Goal: Task Accomplishment & Management: Manage account settings

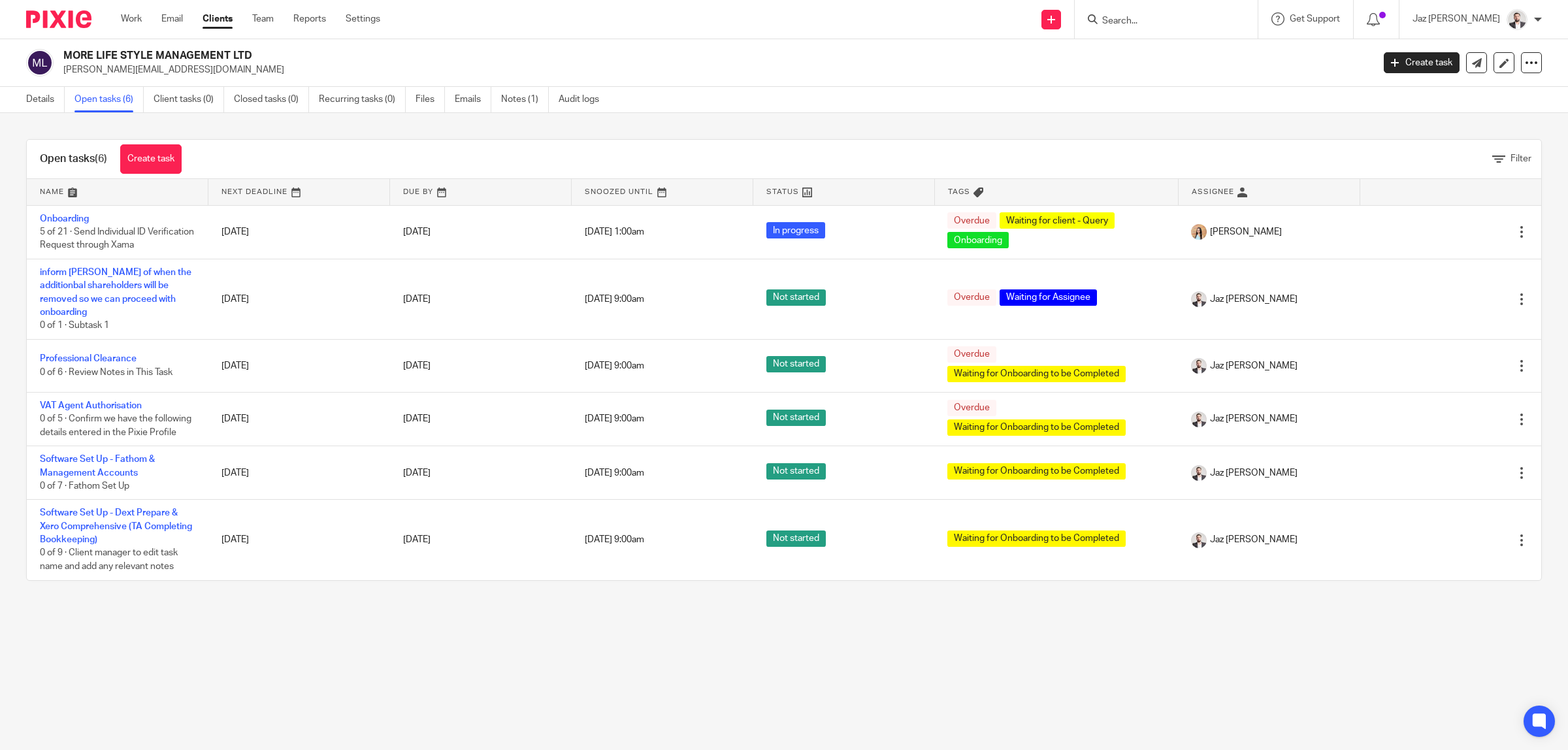
click at [24, 103] on div "Details Open tasks (6) Client tasks (0) Closed tasks (0) Recurring tasks (0) Fi…" at bounding box center [316, 100] width 632 height 26
click at [32, 102] on link "Details" at bounding box center [45, 100] width 38 height 26
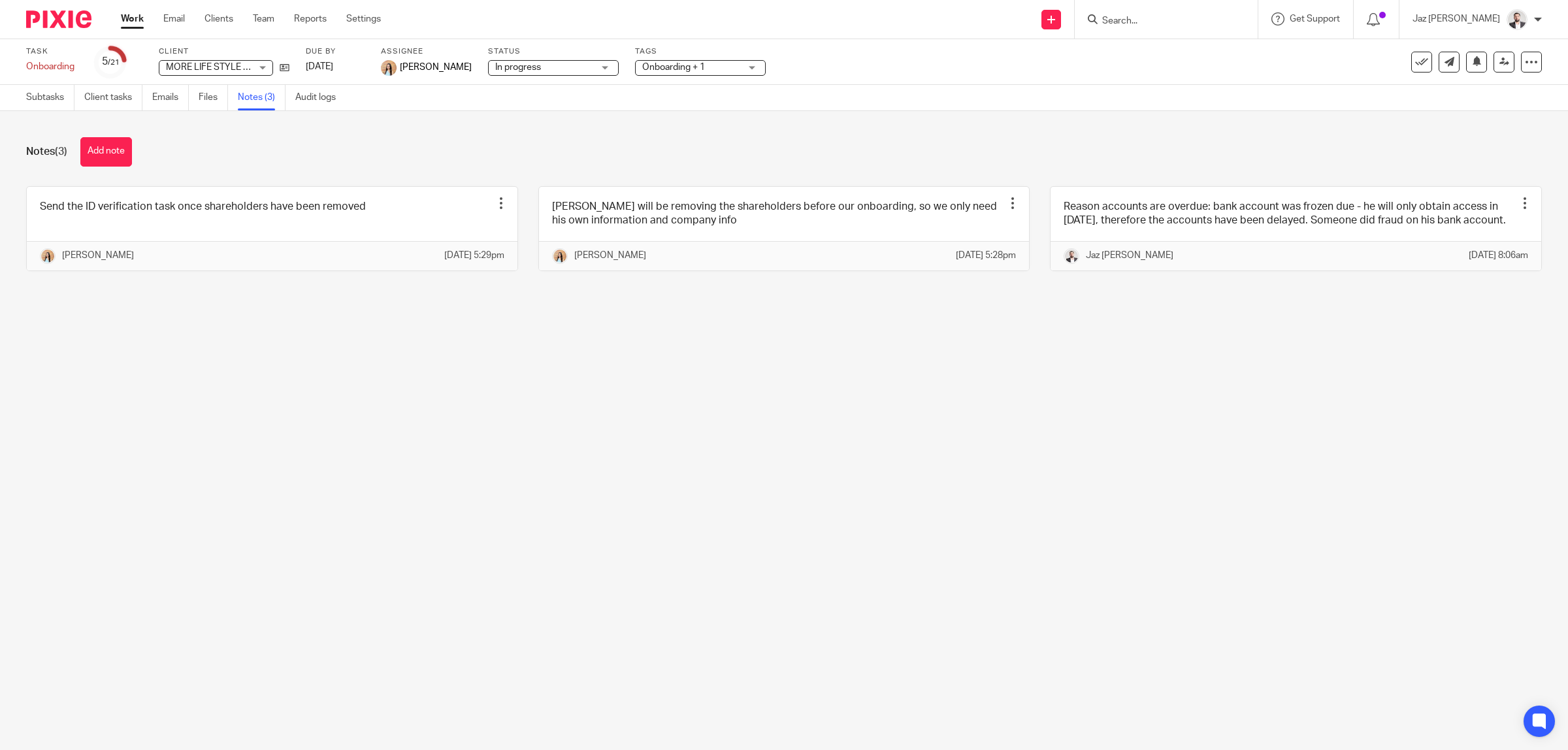
click at [730, 434] on main "Task Onboarding Save Onboarding 5 /21 Client MORE LIFE STYLE MANAGEMENT LTD MOR…" at bounding box center [784, 375] width 1568 height 750
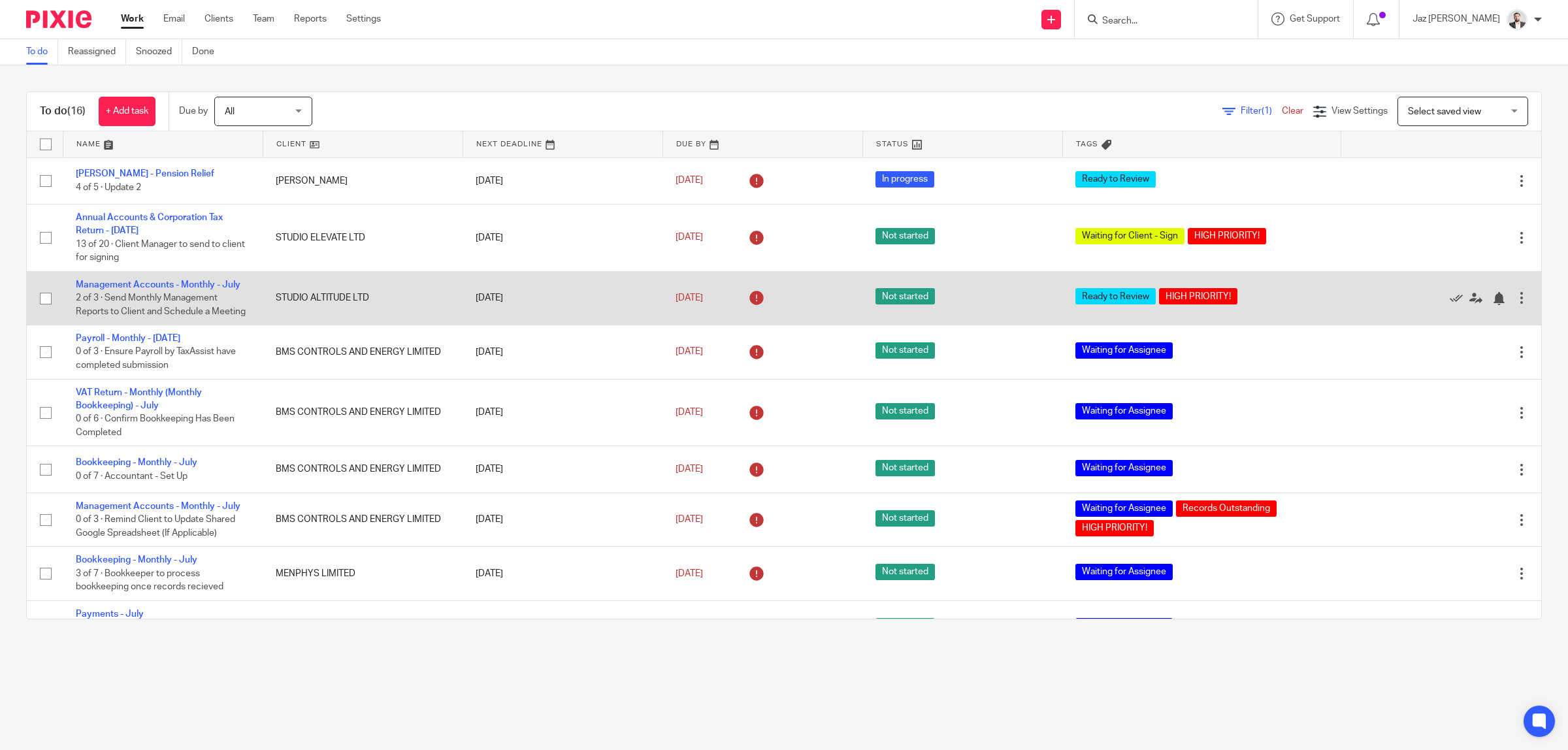
scroll to position [429, 0]
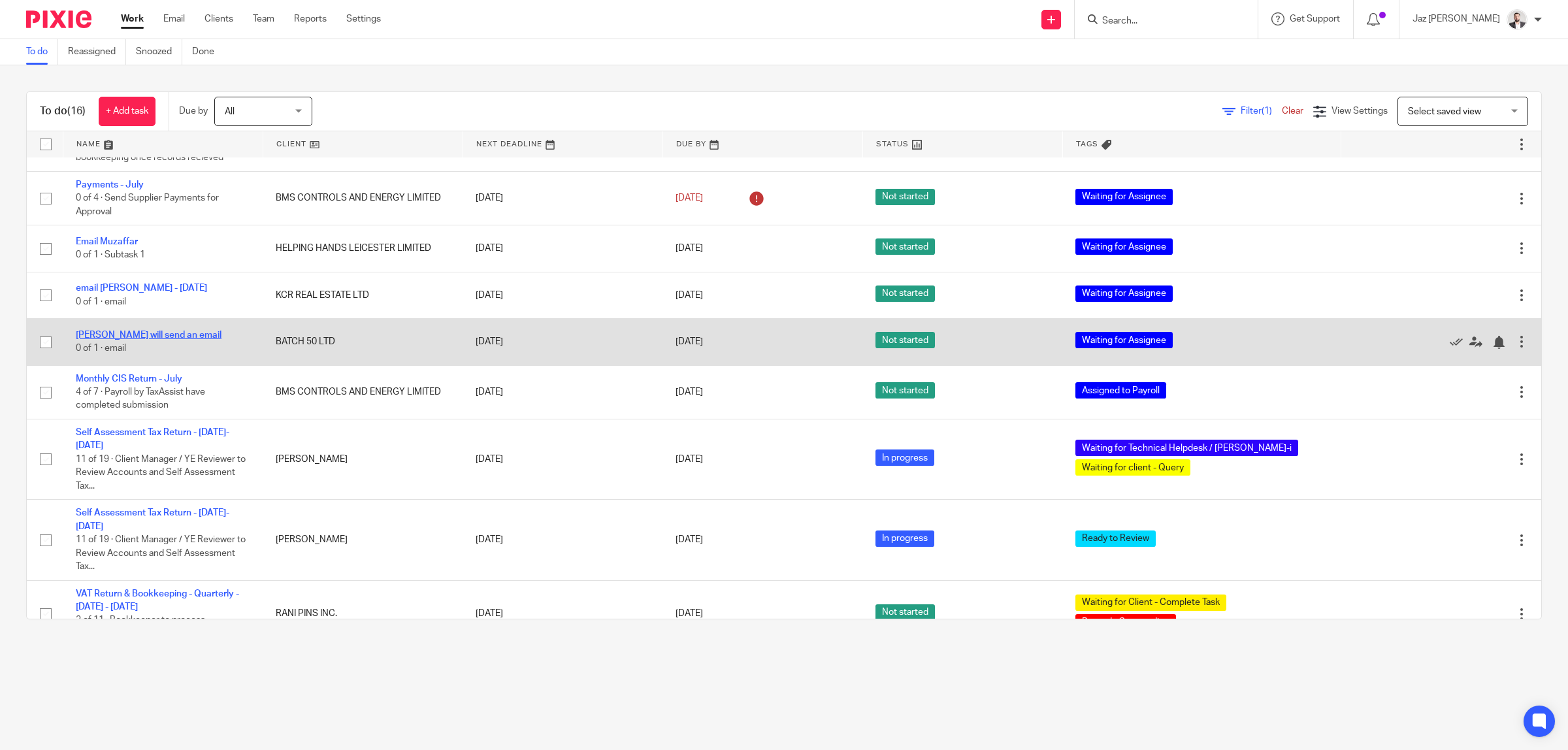
drag, startPoint x: 113, startPoint y: 341, endPoint x: 98, endPoint y: 334, distance: 16.6
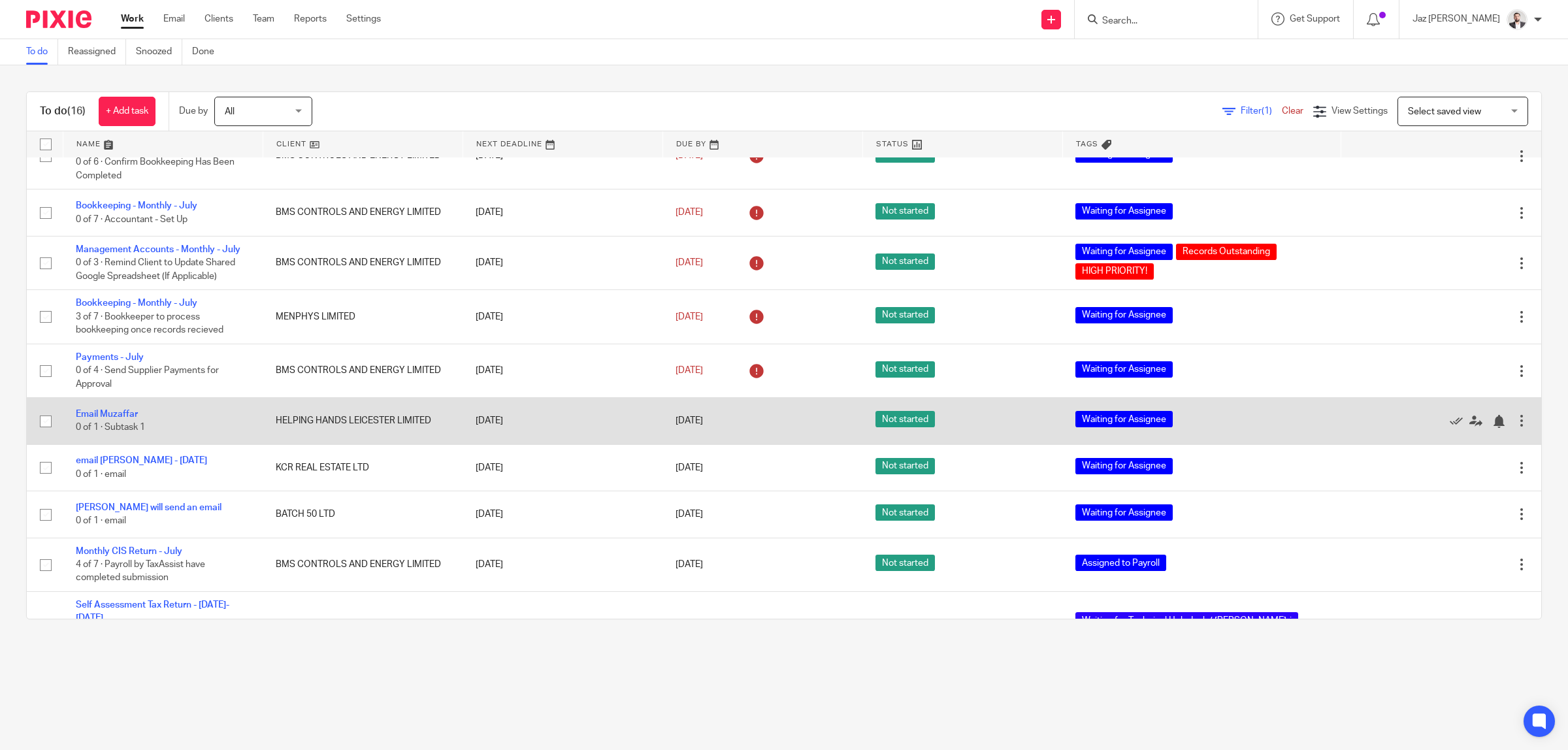
scroll to position [250, 0]
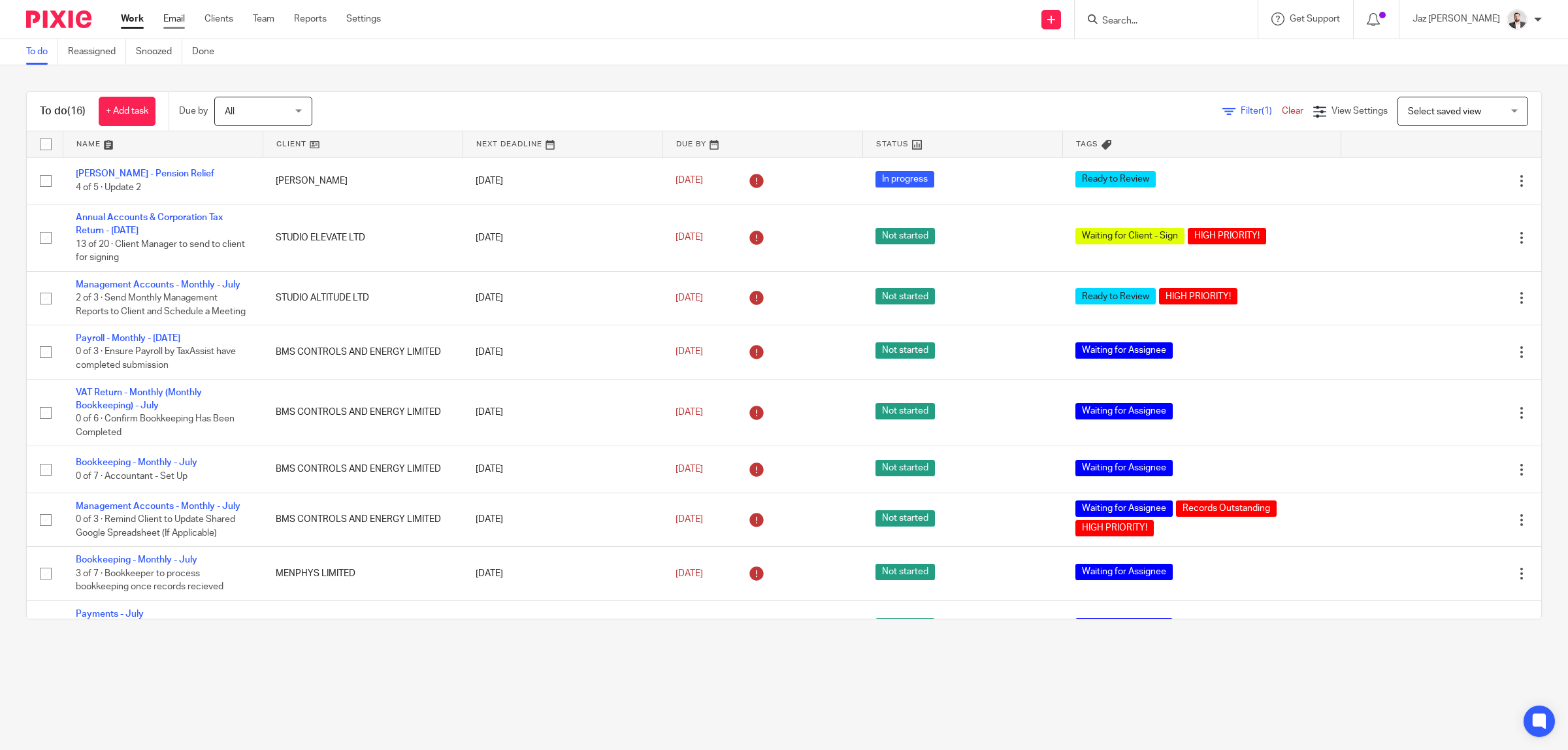
click at [175, 20] on link "Email" at bounding box center [174, 18] width 22 height 13
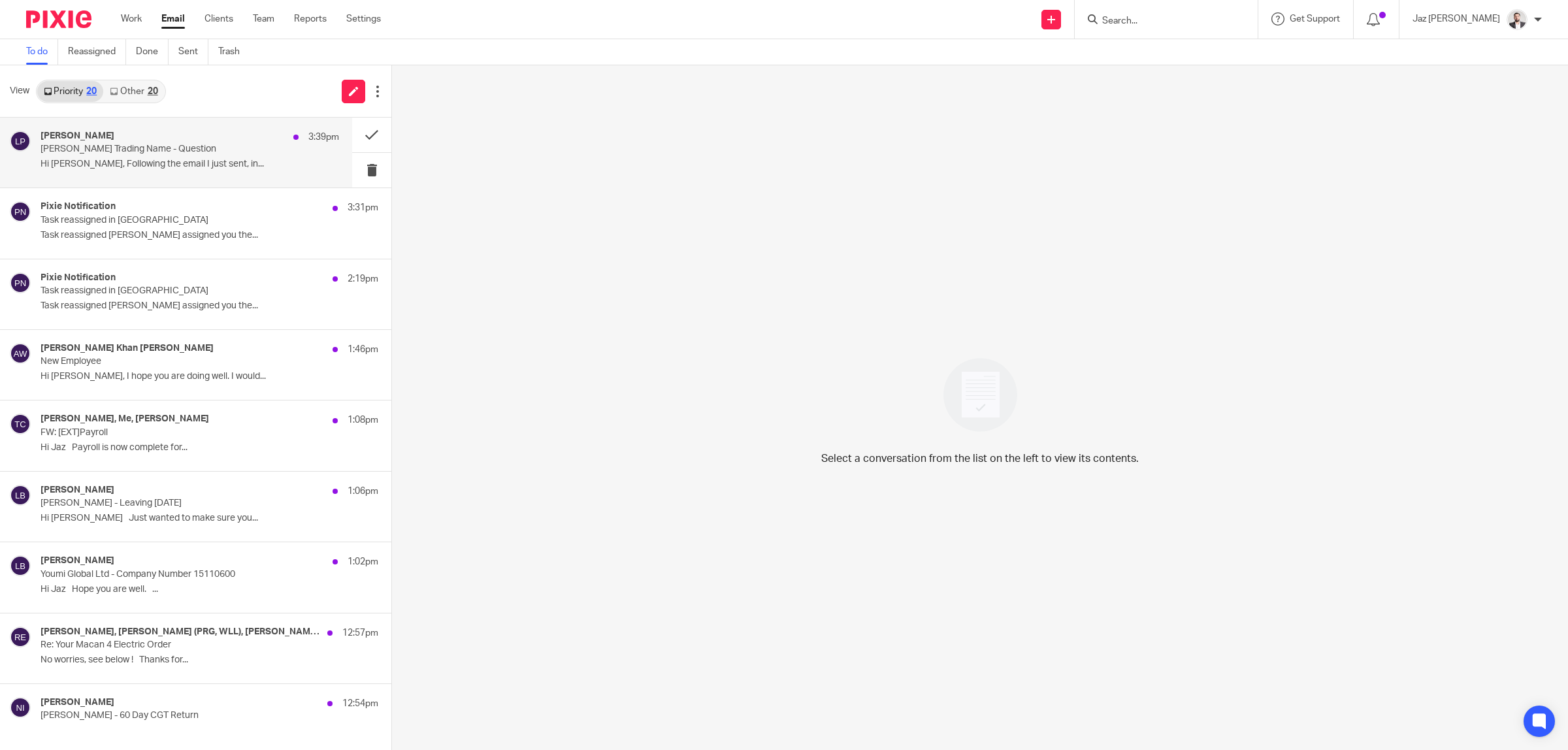
click at [142, 152] on p "Laura Todd Trading Name - Question" at bounding box center [160, 149] width 239 height 11
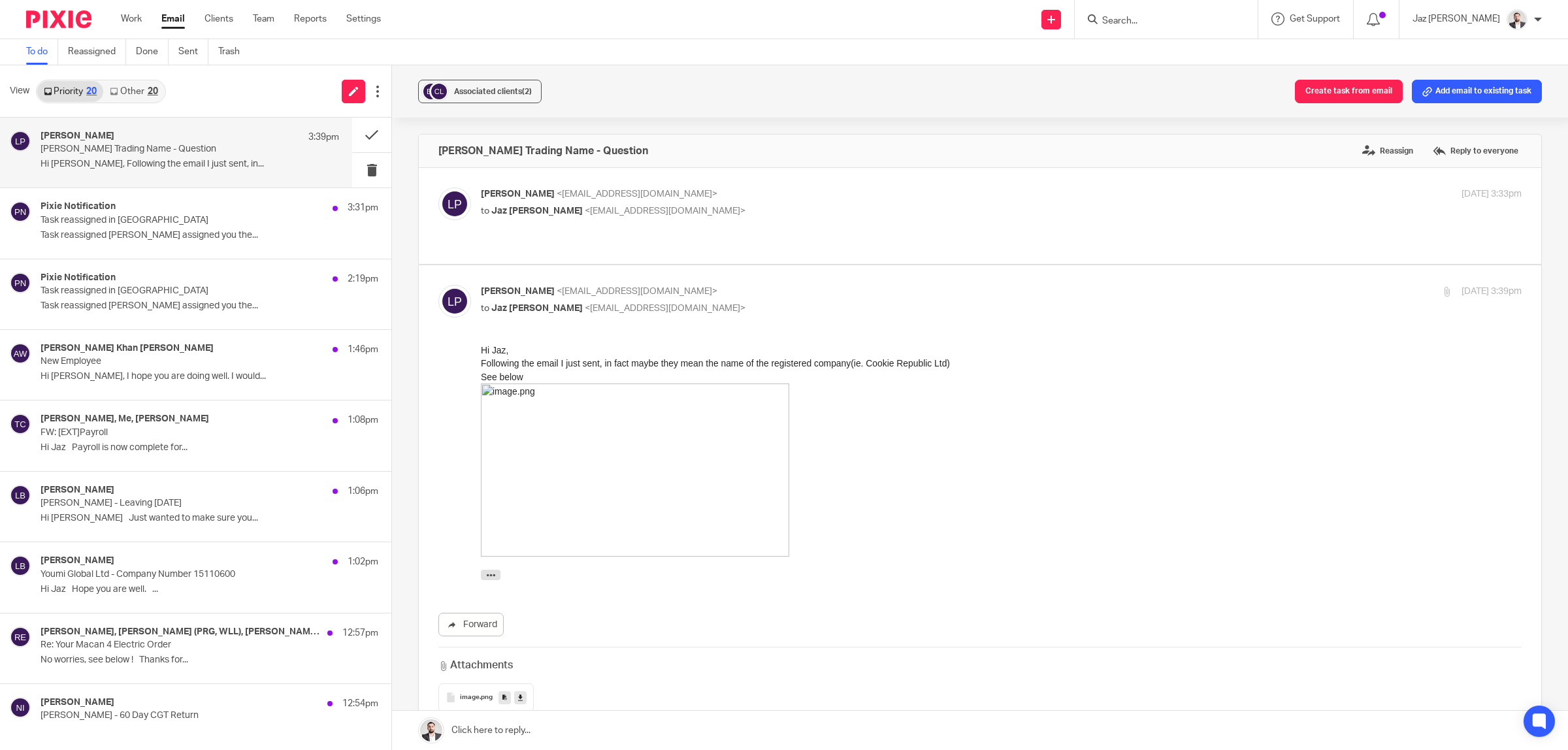
click at [142, 152] on p "Laura Todd Trading Name - Question" at bounding box center [160, 149] width 239 height 11
click at [742, 194] on p "Ludwig Paillier <paillierludwig@gmail.com>" at bounding box center [827, 194] width 694 height 13
checkbox input "true"
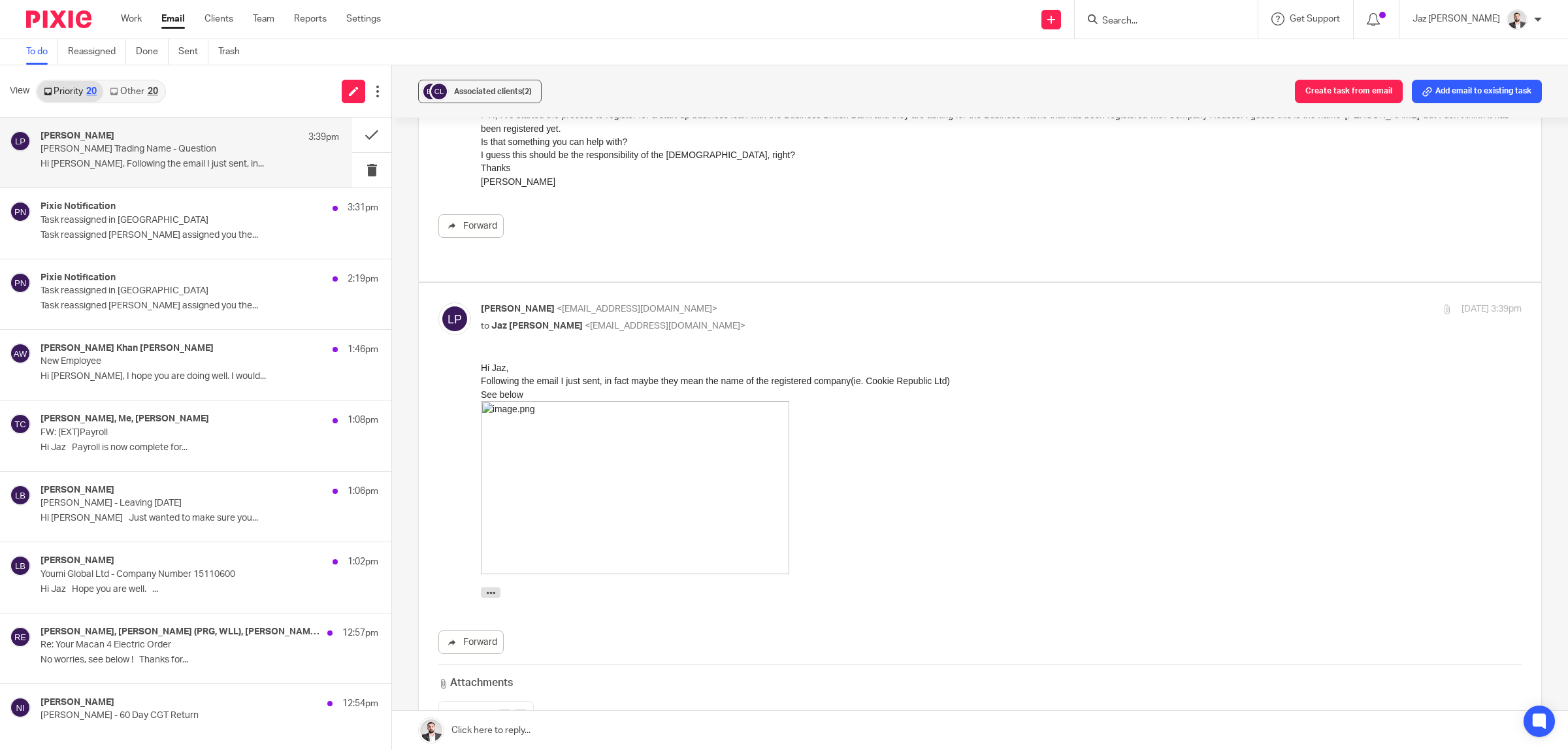
scroll to position [152, 0]
click at [129, 240] on p "Task reassigned Raj Kaur assigned you the..." at bounding box center [190, 235] width 299 height 11
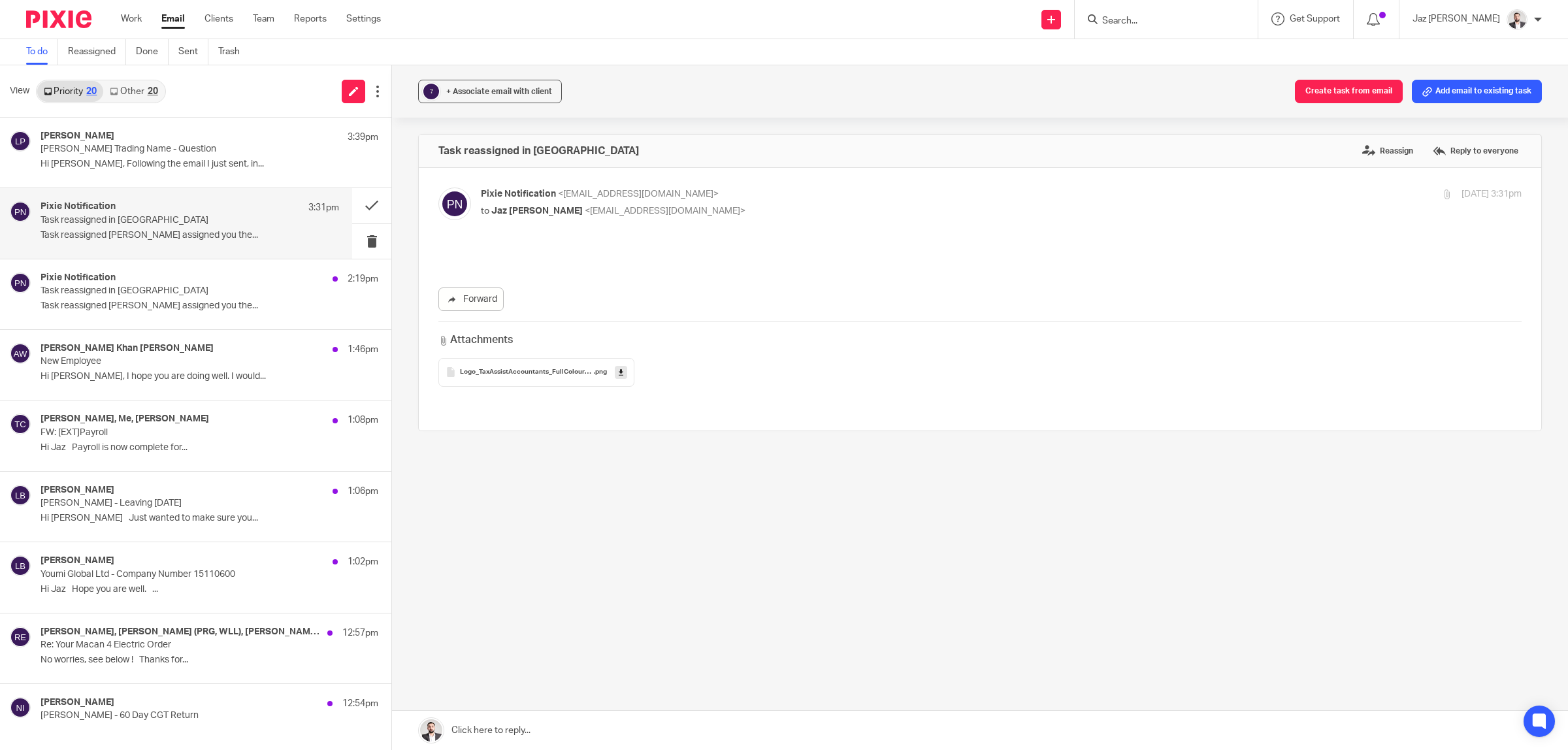
scroll to position [0, 0]
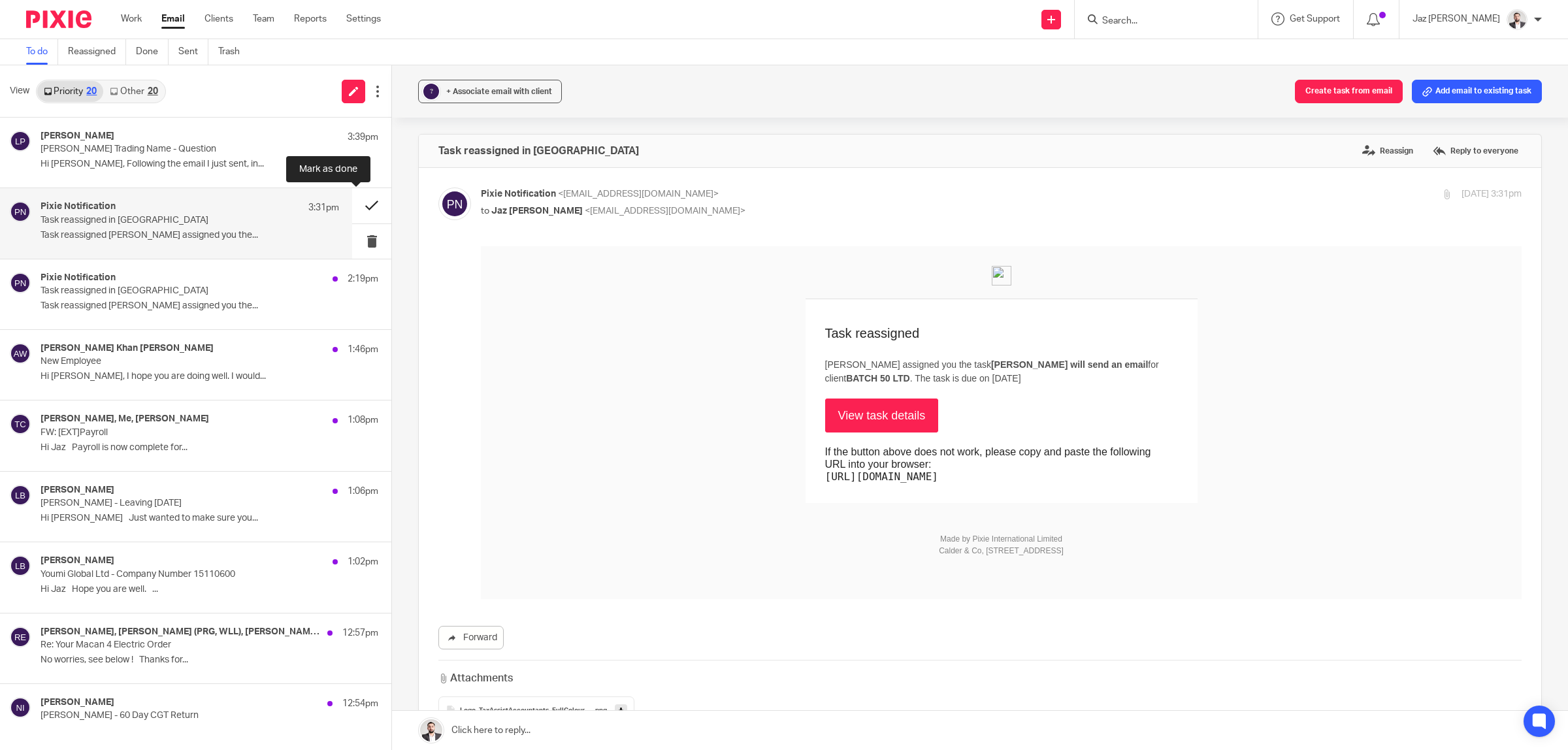
click at [352, 201] on button at bounding box center [372, 205] width 39 height 34
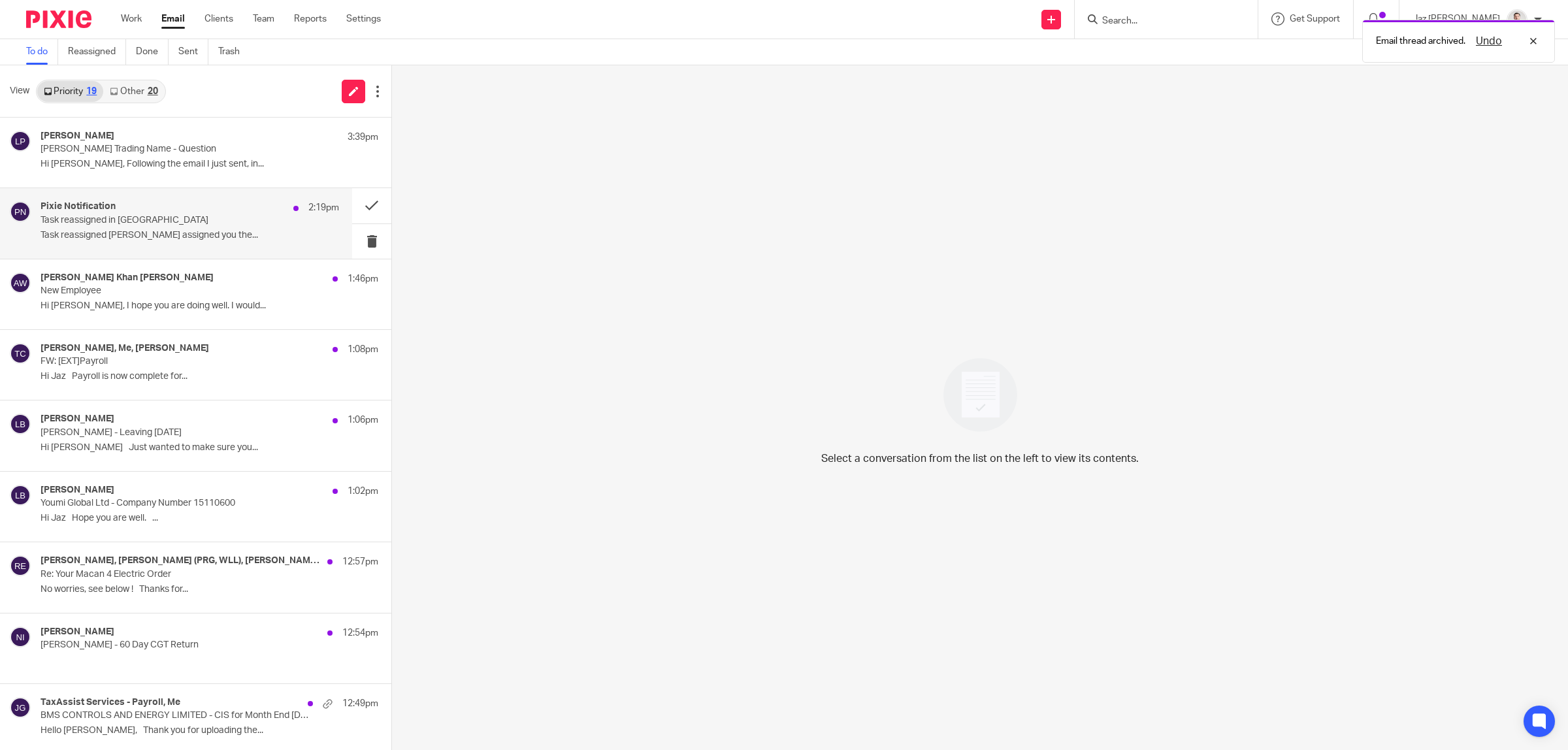
click at [200, 224] on p "Task reassigned in Pixie" at bounding box center [160, 221] width 239 height 11
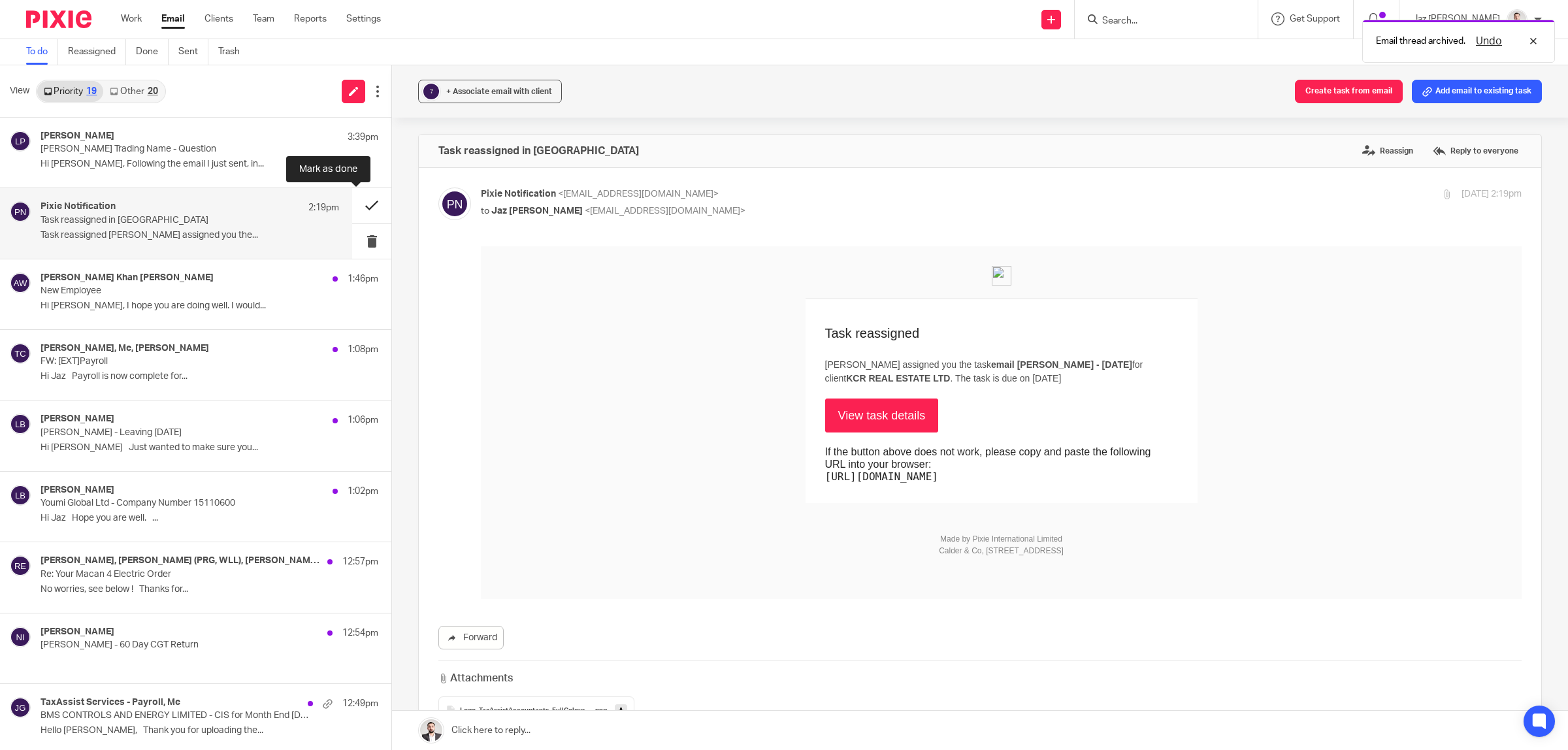
click at [370, 203] on button at bounding box center [372, 205] width 39 height 34
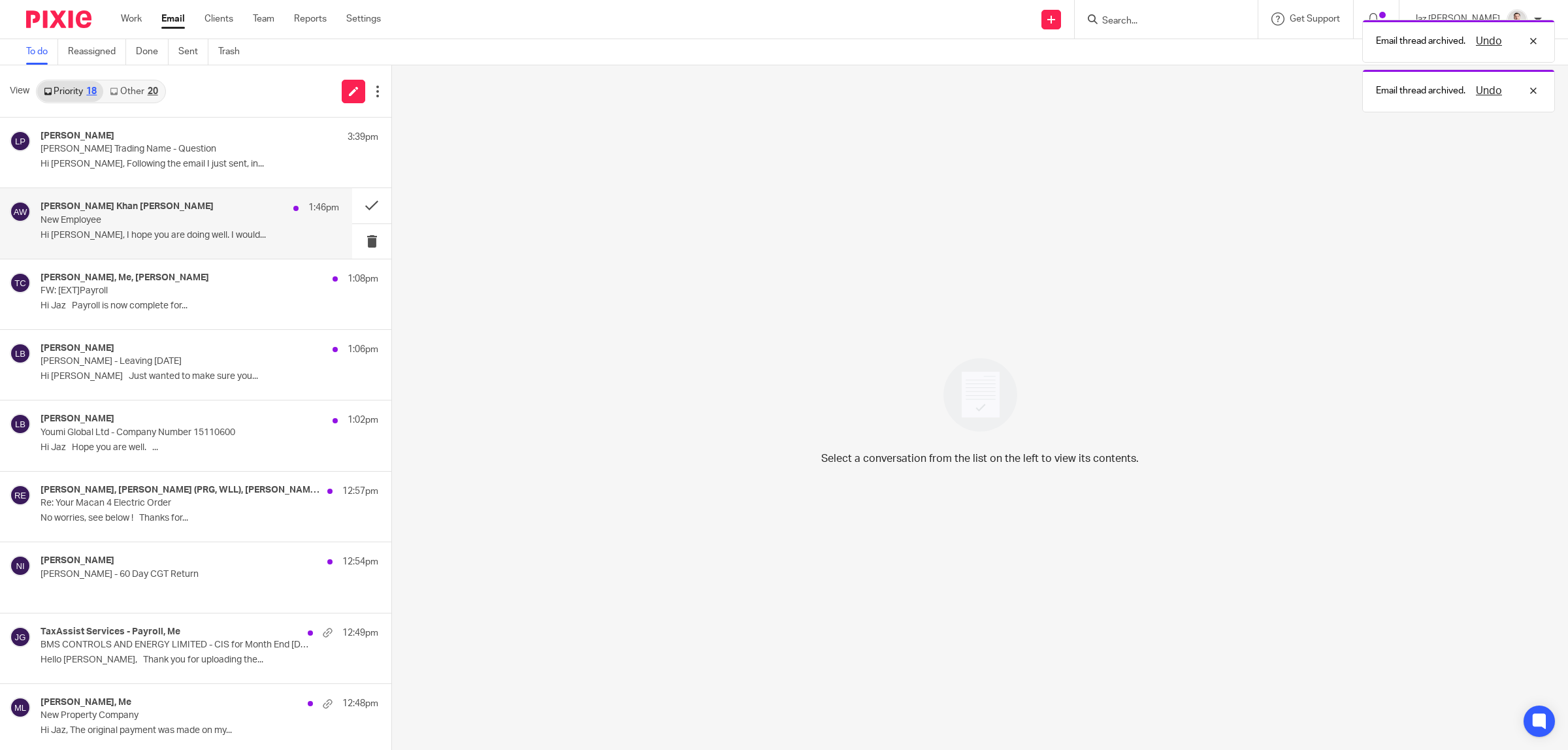
click at [197, 239] on p "Hi Jaz, I hope you are doing well. I would..." at bounding box center [190, 235] width 299 height 11
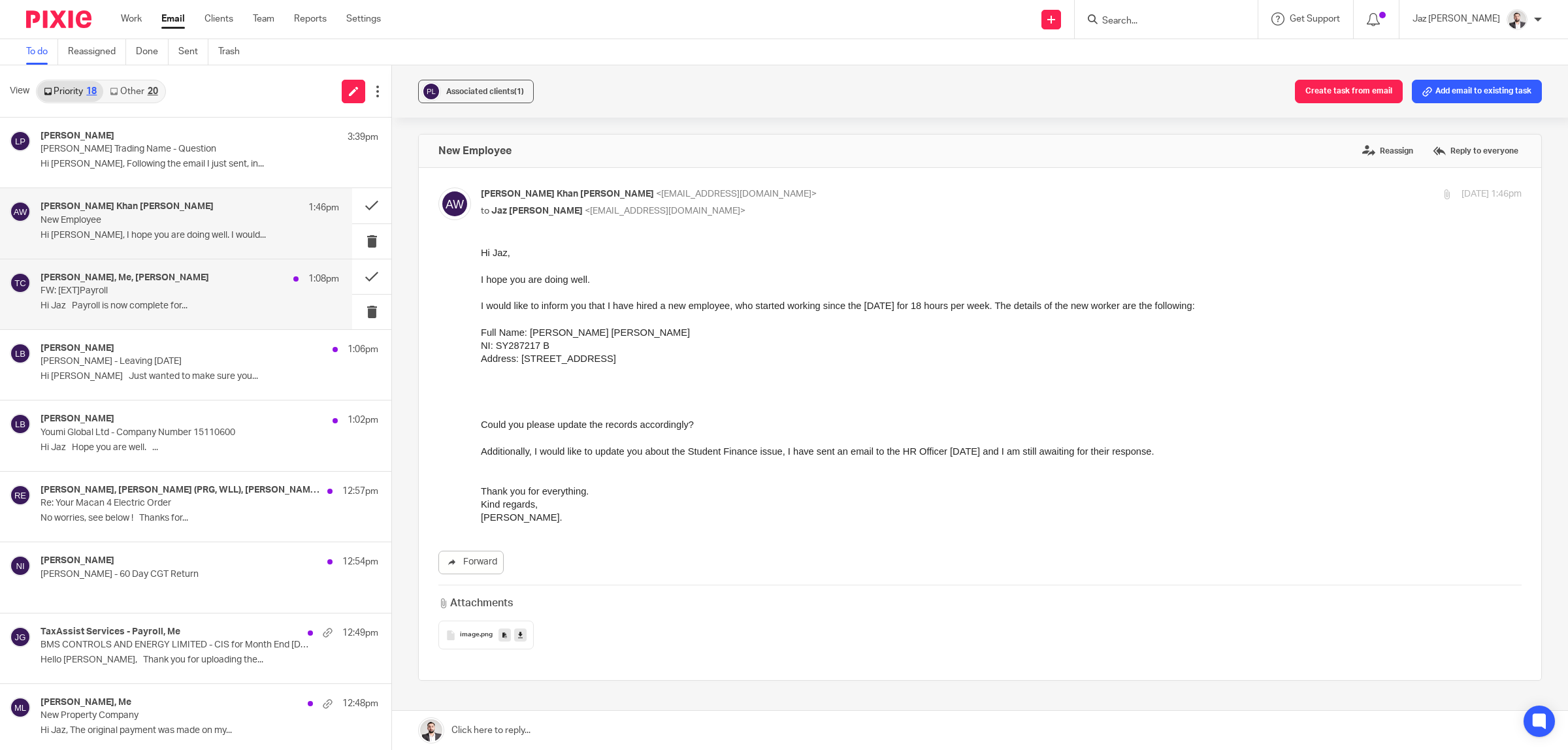
click at [193, 291] on p "FW: [EXT]Payroll" at bounding box center [160, 291] width 239 height 11
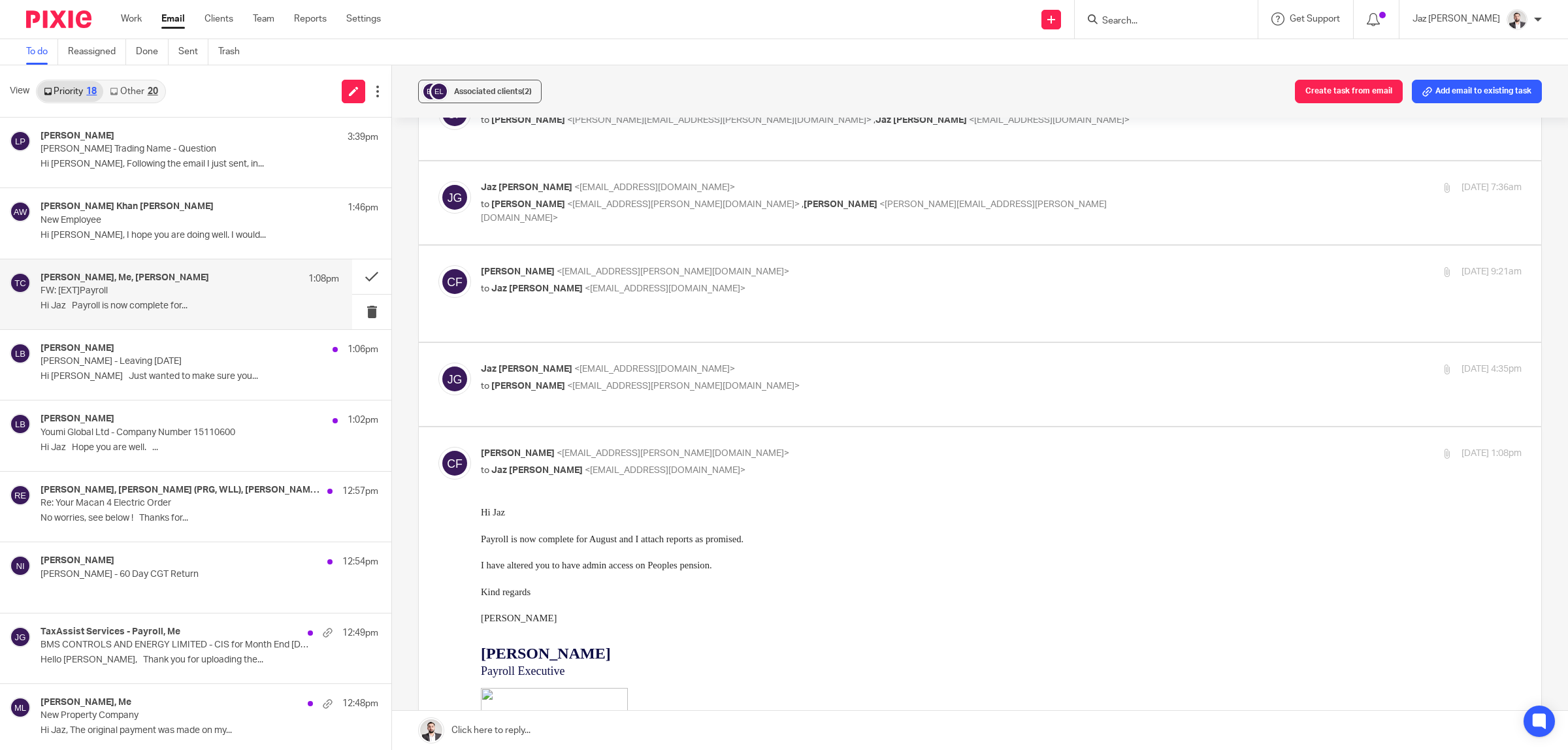
scroll to position [579, 0]
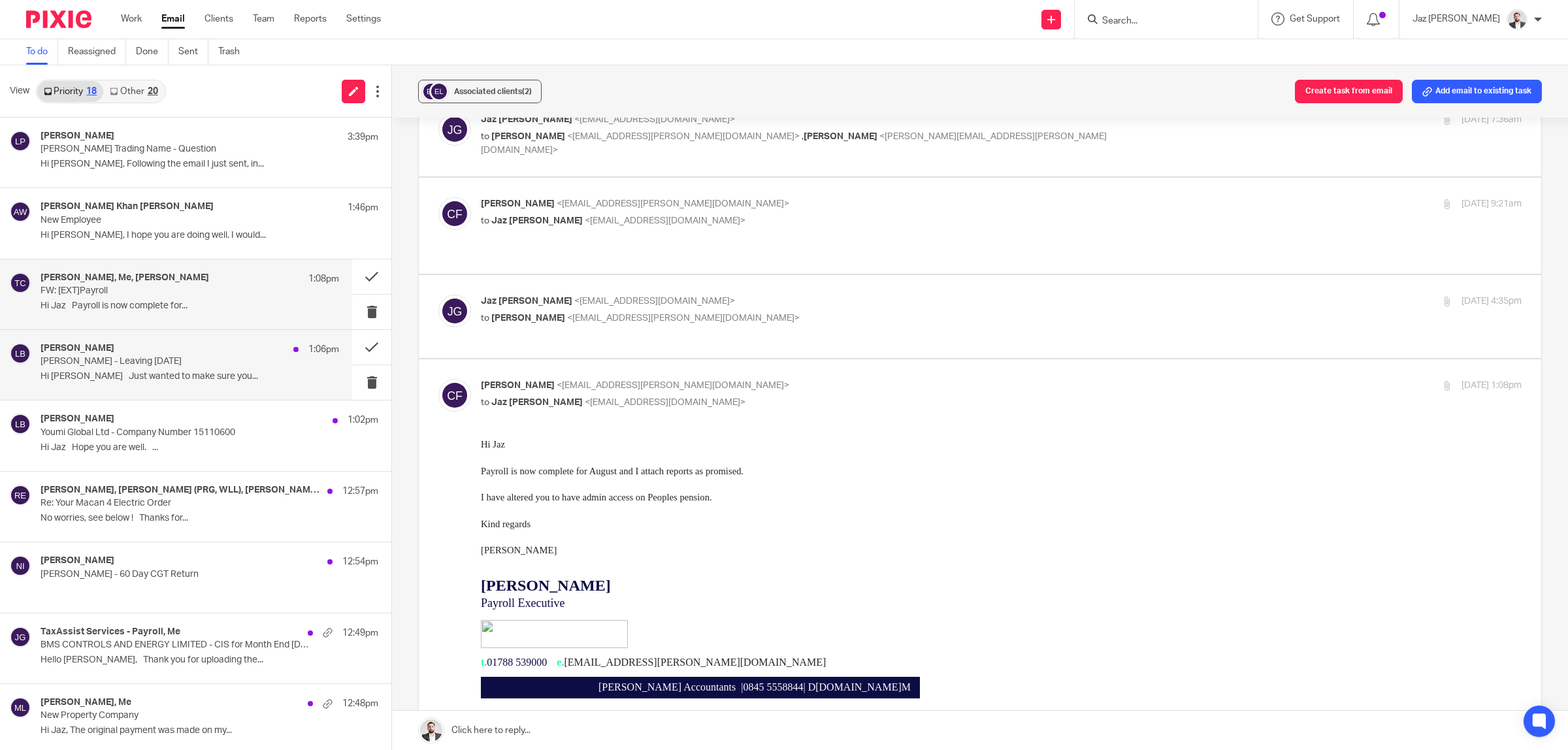
click at [138, 374] on p "Hi Jaz Just wanted to make sure you..." at bounding box center [190, 376] width 299 height 11
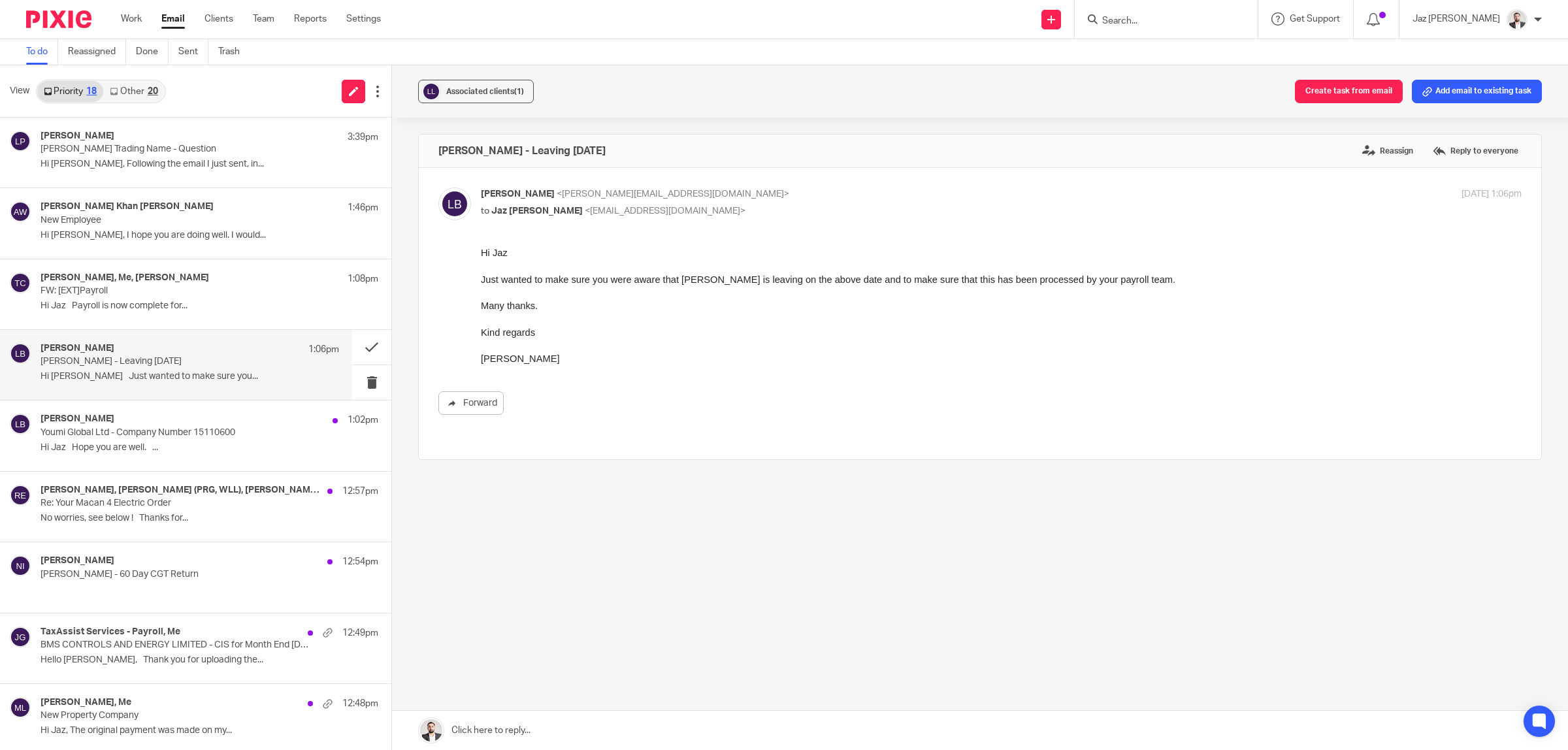
scroll to position [0, 0]
click at [167, 457] on div "Lisa Bullivant 1:02pm Youmi Global Ltd - Company Number 15110600 Hi Jaz Hope yo…" at bounding box center [190, 435] width 299 height 44
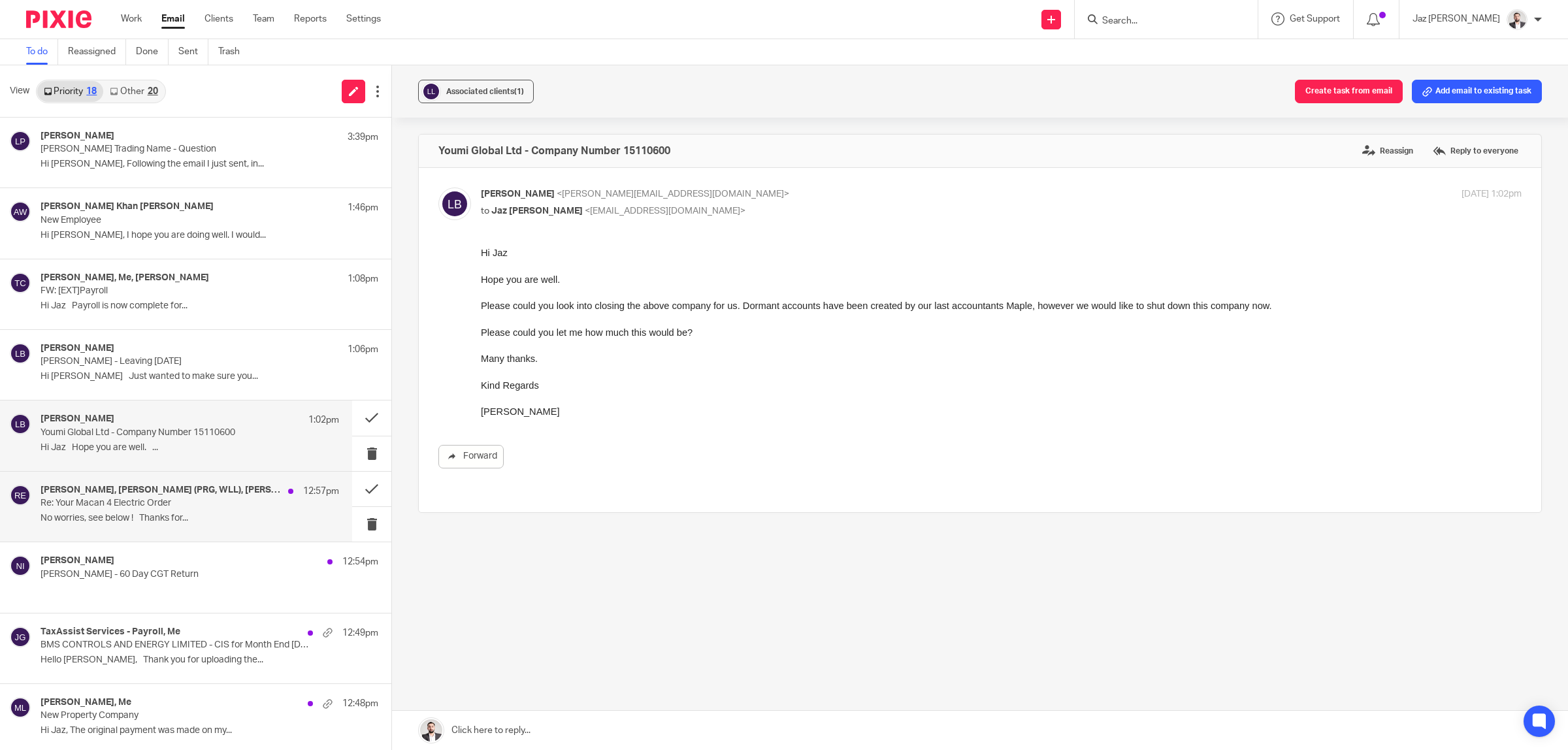
click at [177, 515] on p "No worries, see below ! Thanks for..." at bounding box center [190, 518] width 299 height 11
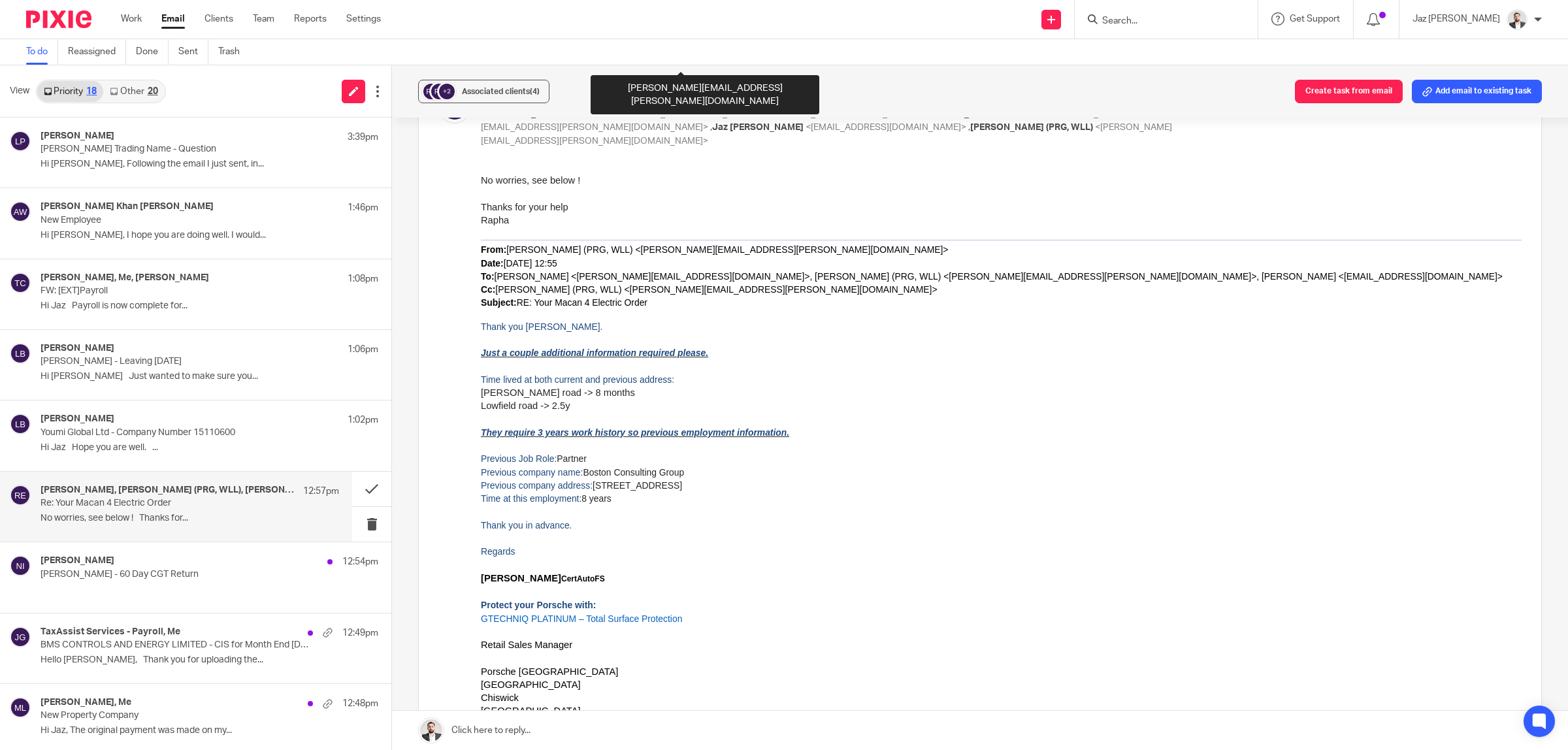
scroll to position [1536, 0]
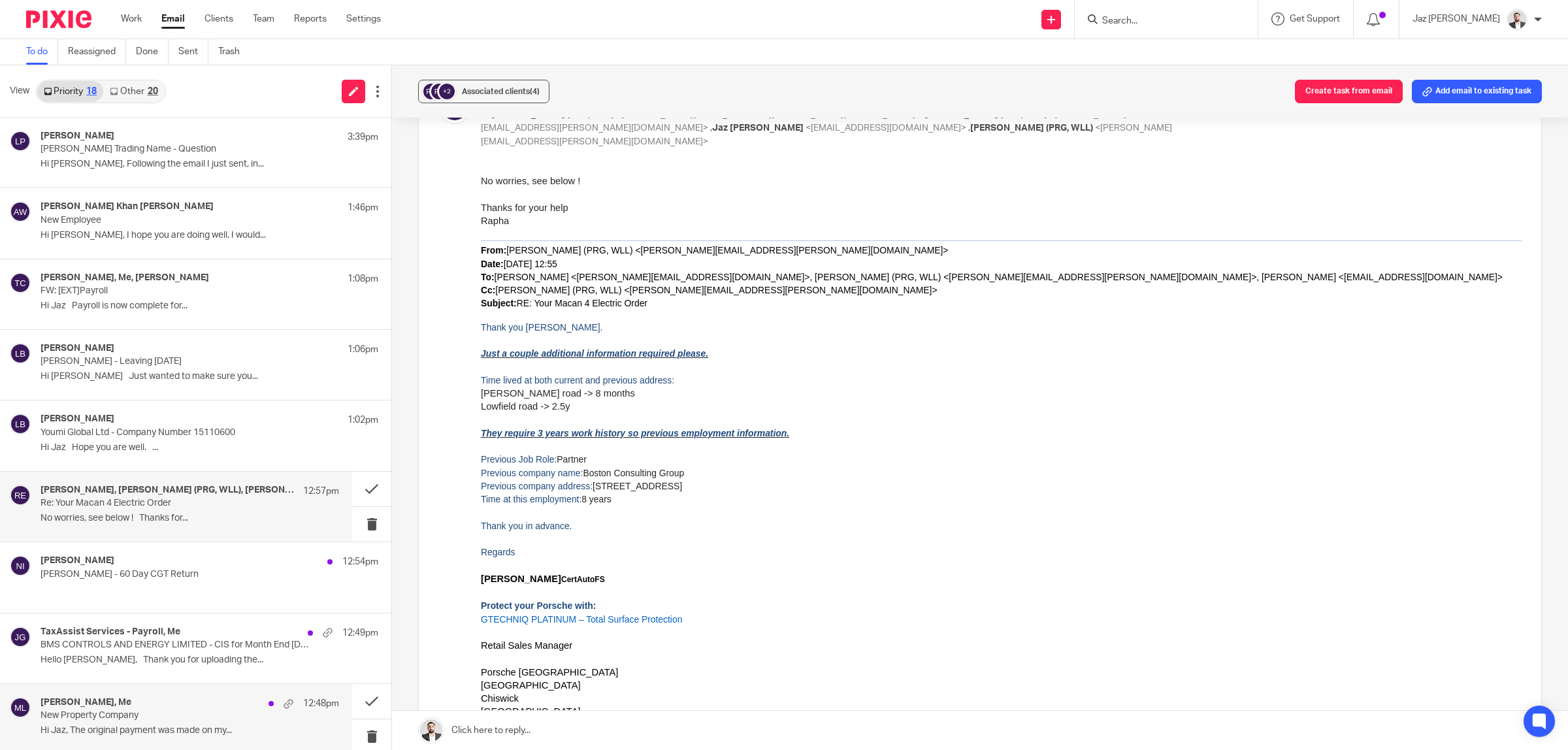
click at [138, 707] on div "hiten majithia, Me 12:48pm" at bounding box center [190, 703] width 299 height 13
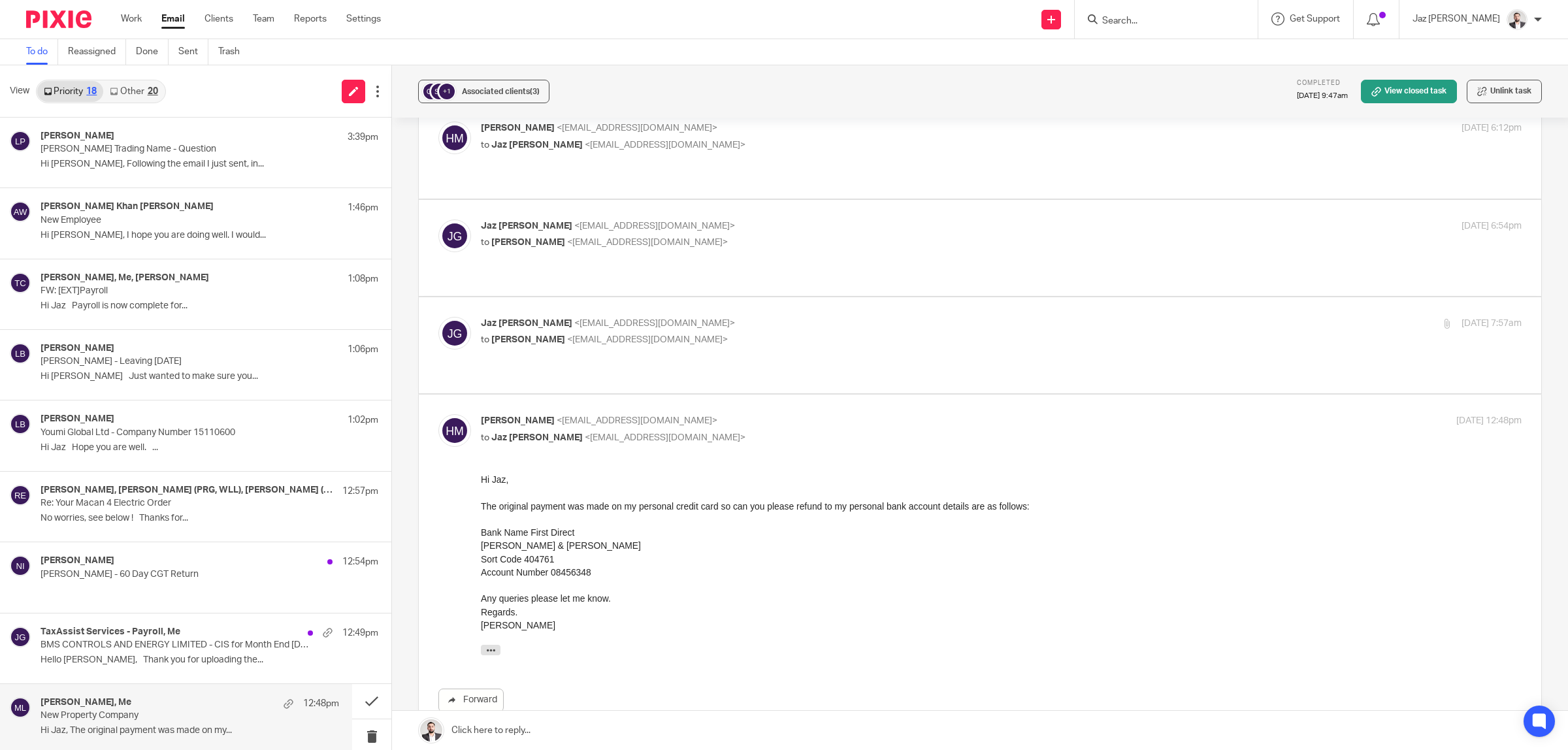
scroll to position [748, 0]
click at [173, 667] on div "TaxAssist Services - Payroll, Me 12:49pm BMS CONTROLS AND ENERGY LIMITED - CIS …" at bounding box center [190, 648] width 299 height 44
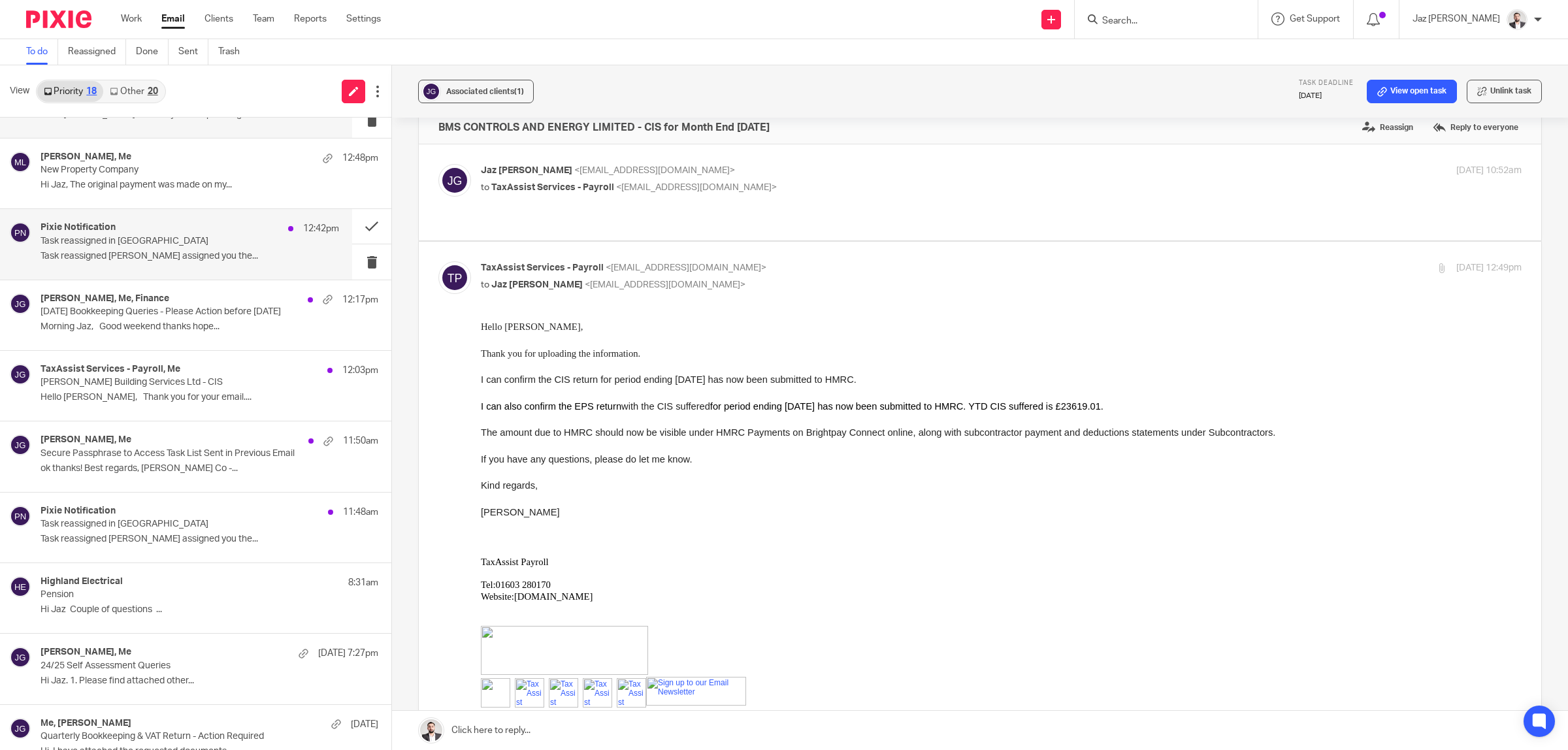
scroll to position [553, 0]
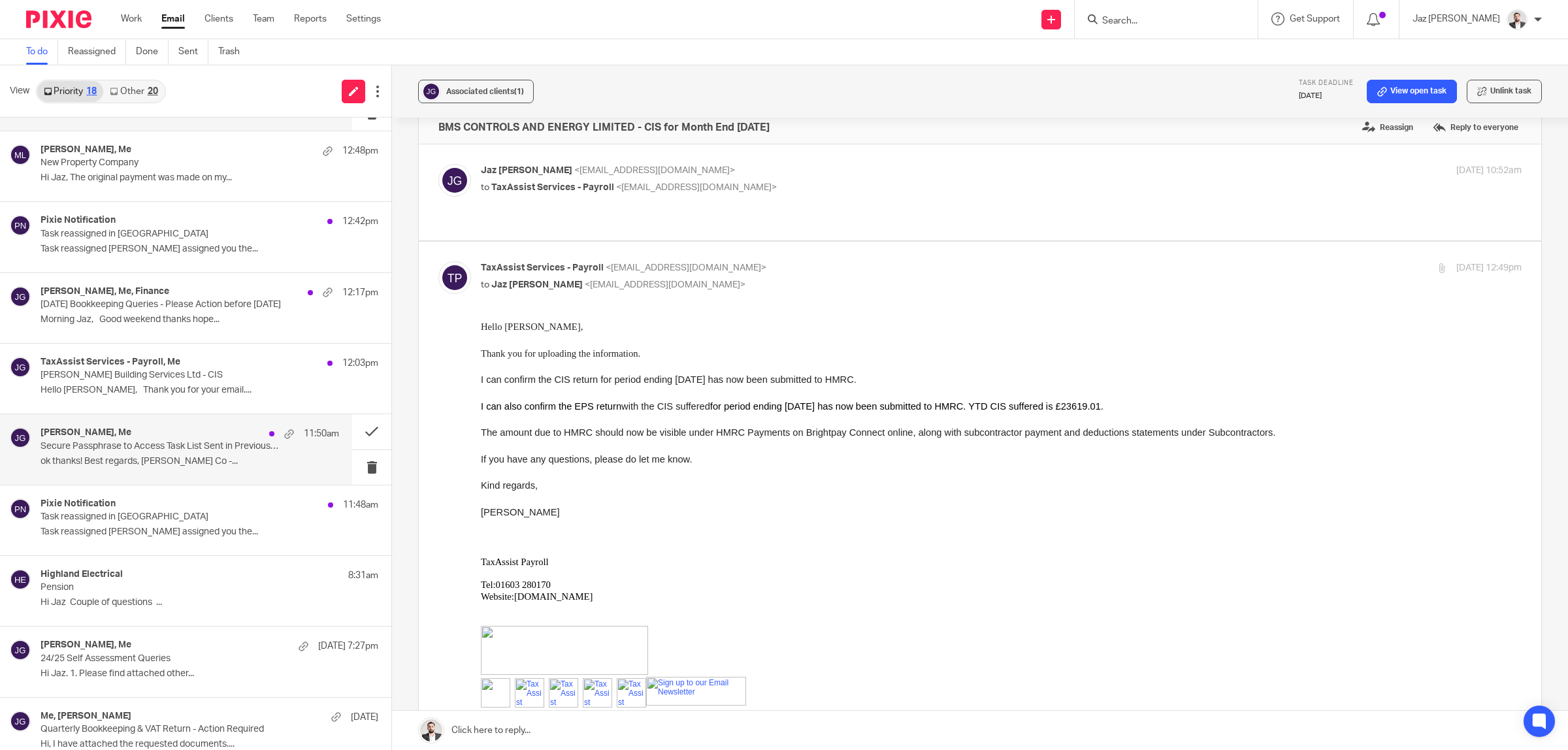
click at [181, 469] on div "Sam, Me 11:50am Secure Passphrase to Access Task List Sent in Previous Email ok…" at bounding box center [190, 449] width 299 height 44
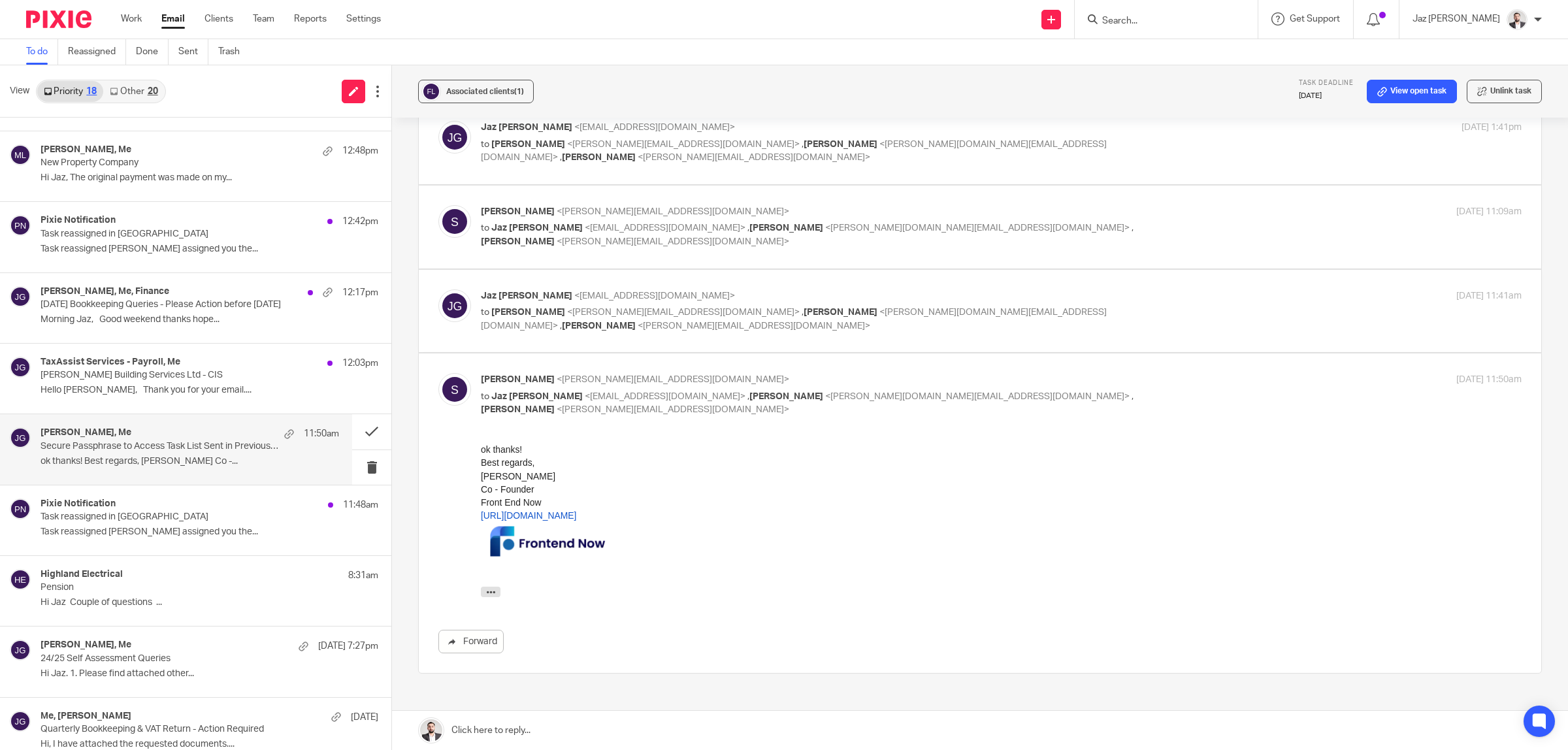
scroll to position [1089, 0]
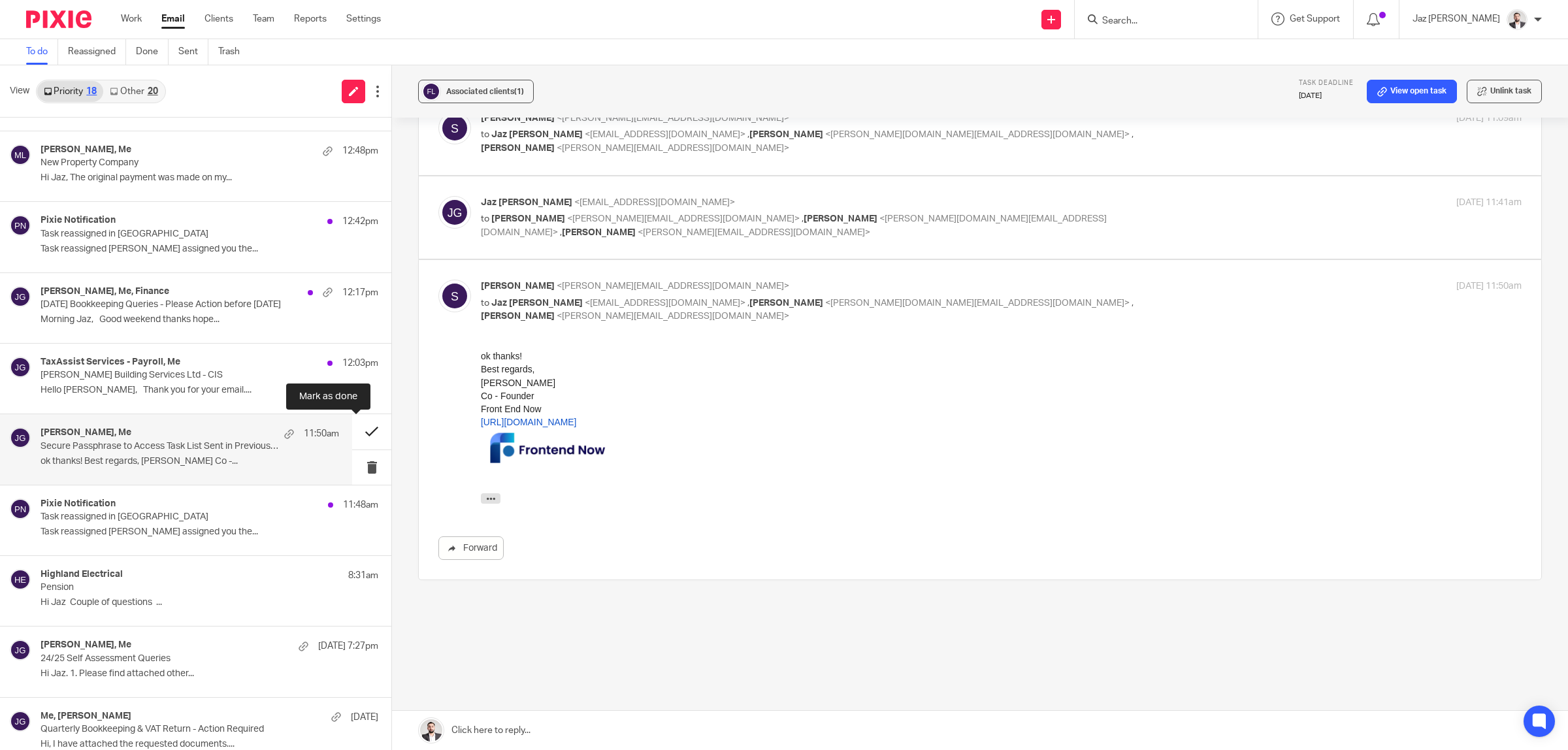
click at [363, 428] on button at bounding box center [372, 431] width 39 height 34
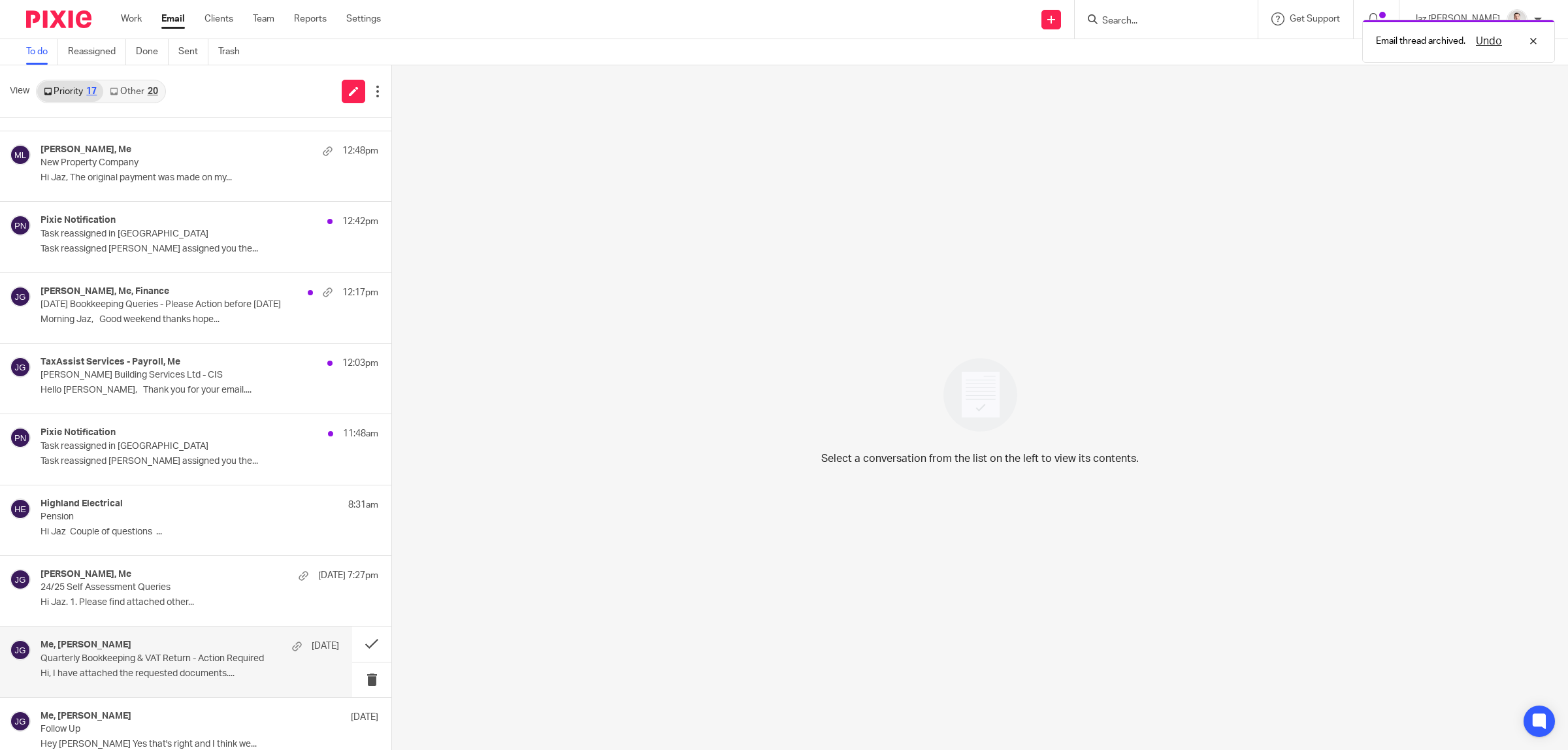
scroll to position [573, 0]
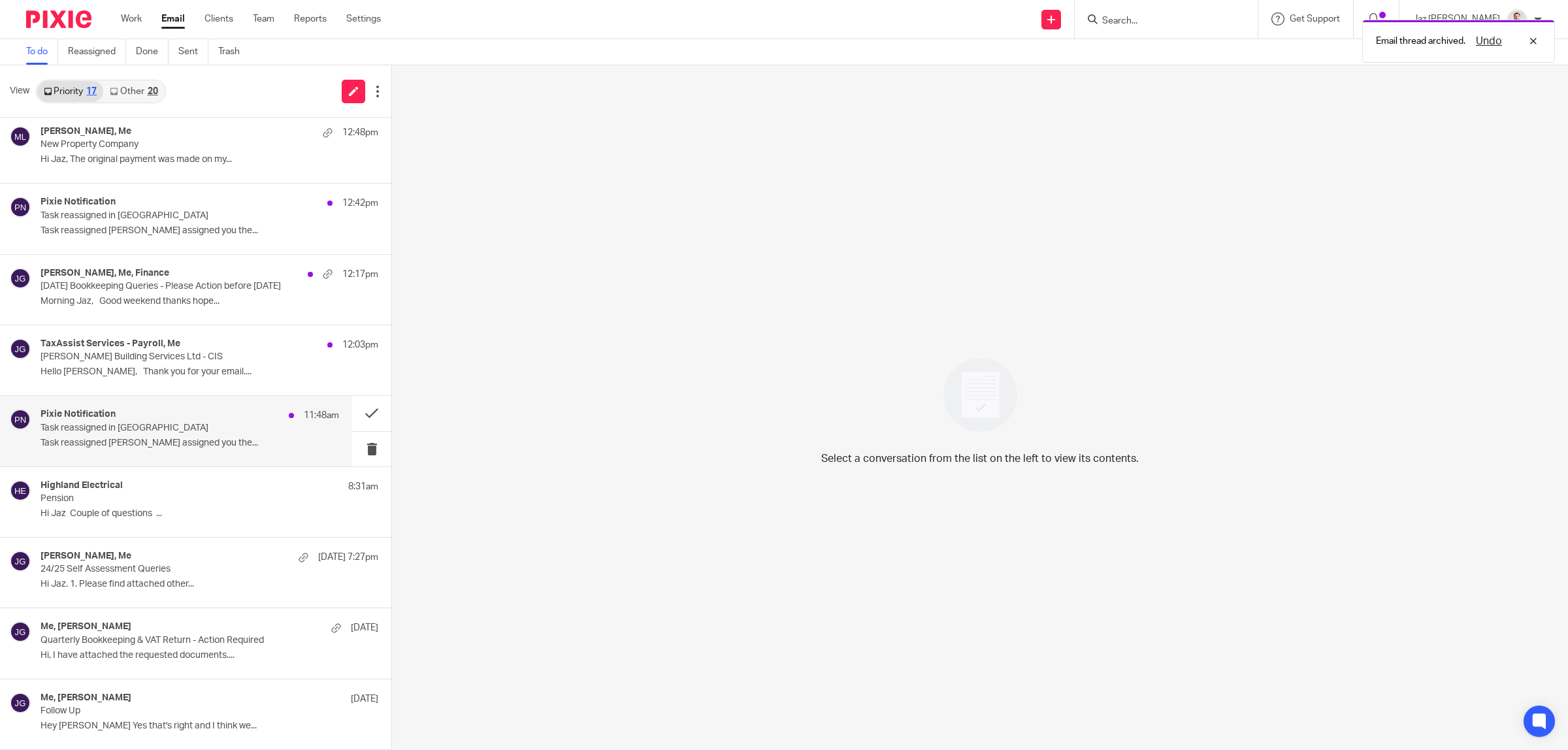
click at [187, 426] on p "Task reassigned in Pixie" at bounding box center [160, 428] width 239 height 11
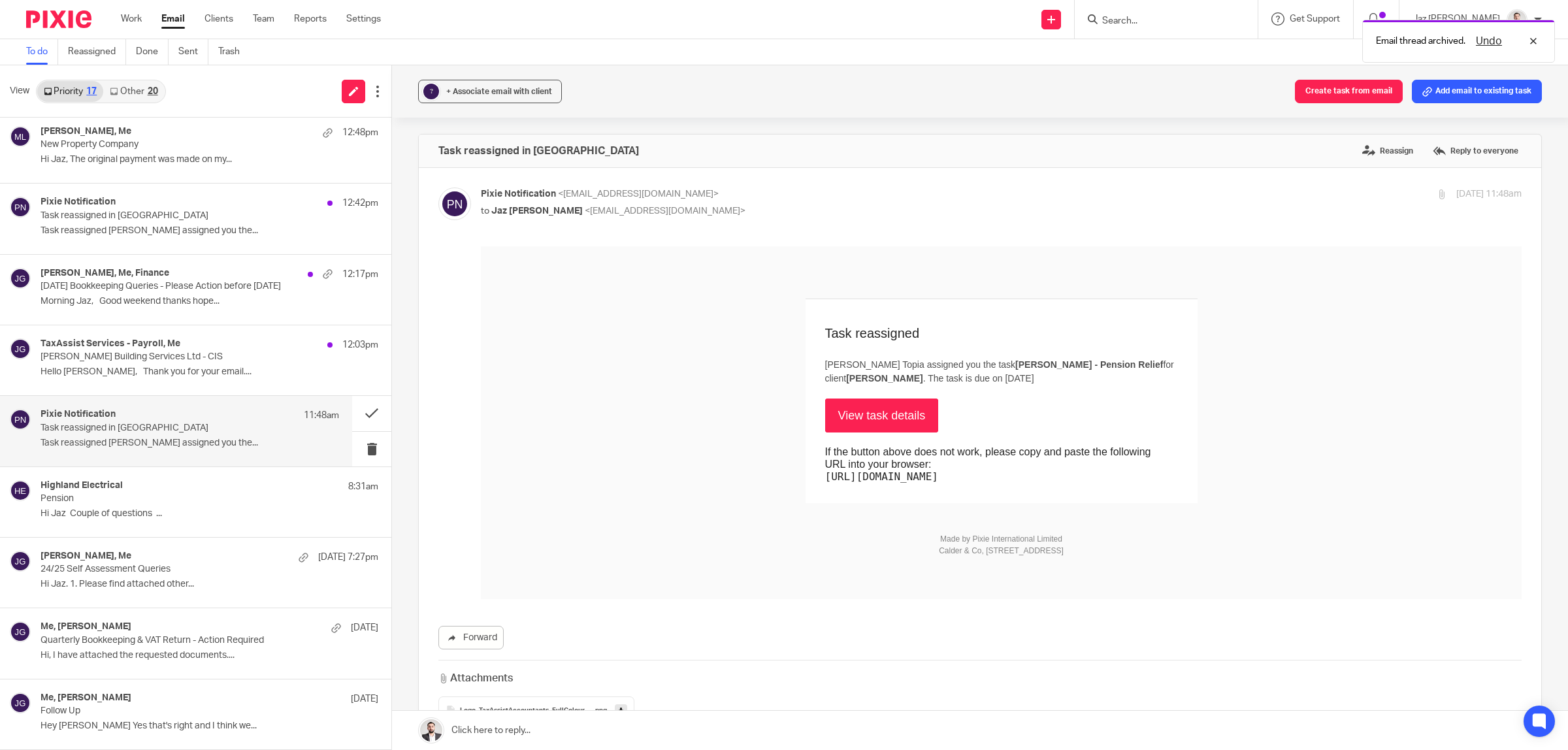
scroll to position [0, 0]
click at [1209, 18] on input "Search" at bounding box center [1159, 21] width 117 height 11
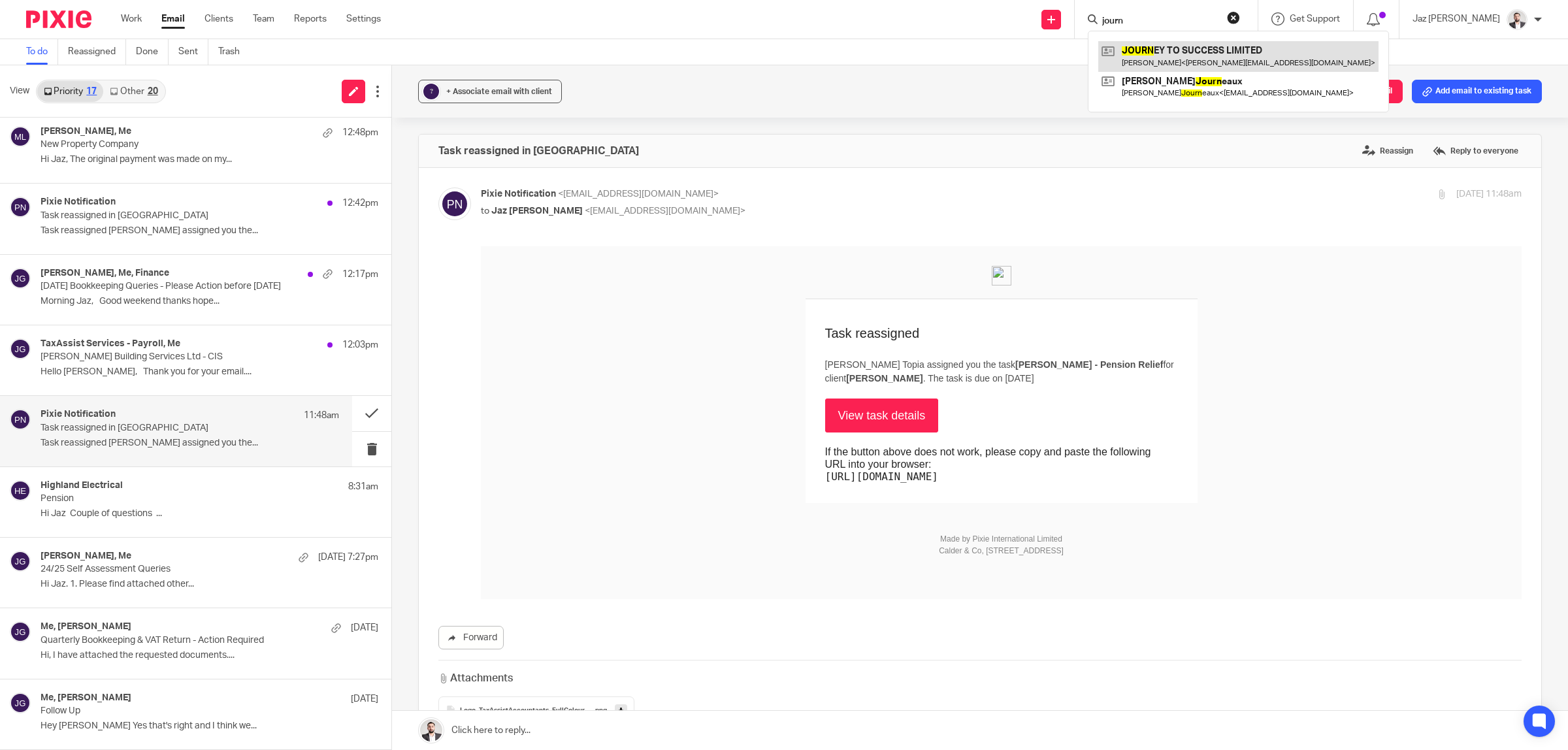
type input "journ"
click at [1202, 51] on link at bounding box center [1238, 56] width 281 height 30
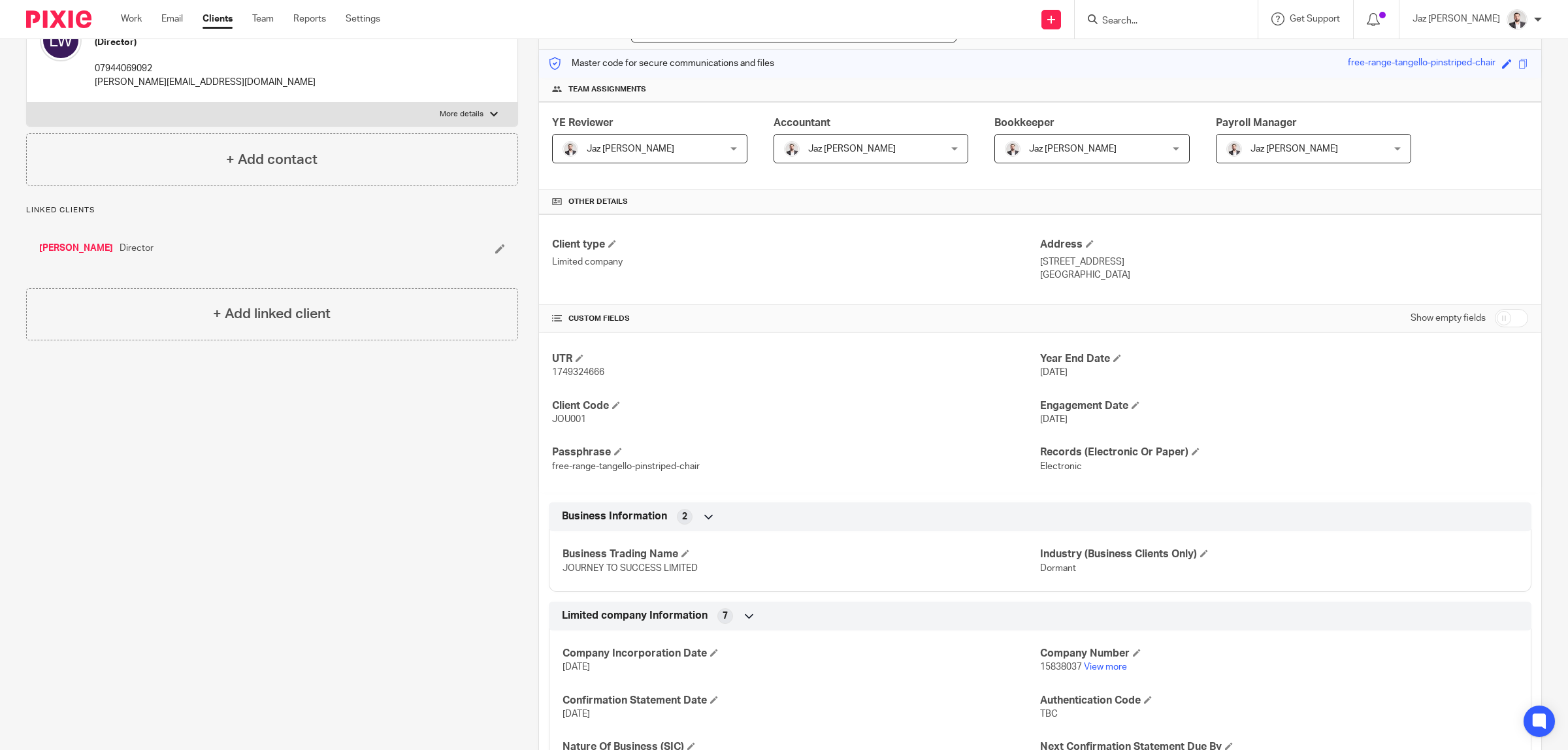
scroll to position [161, 0]
